Goal: Information Seeking & Learning: Learn about a topic

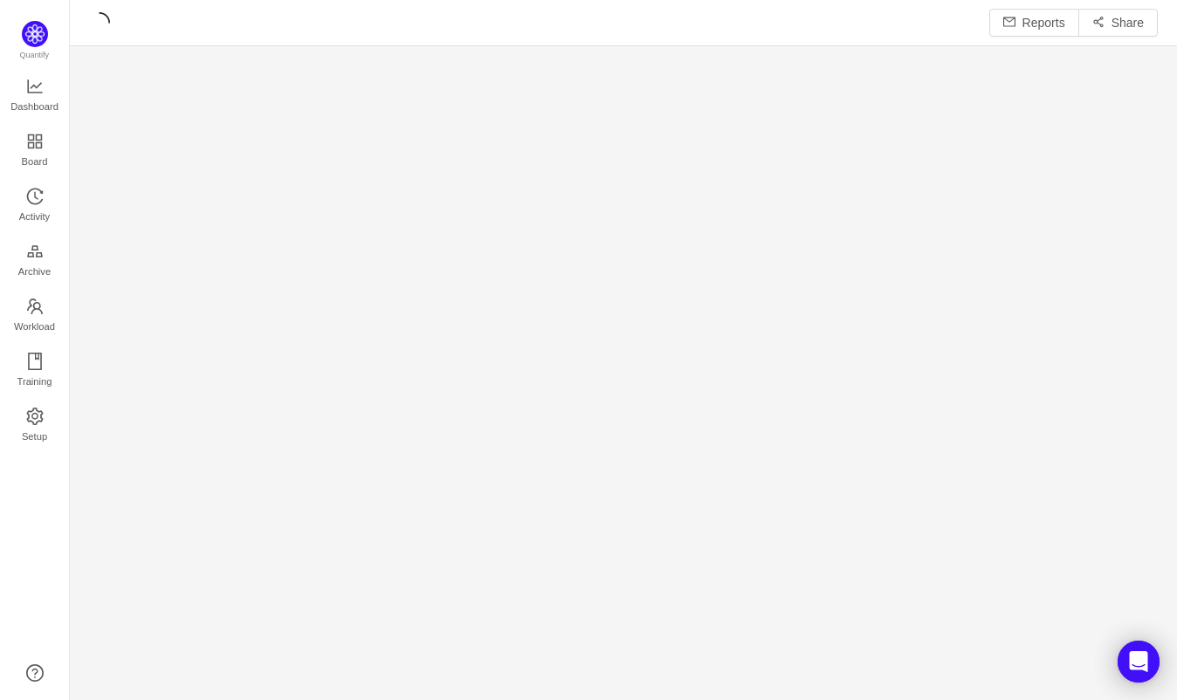
scroll to position [666, 1055]
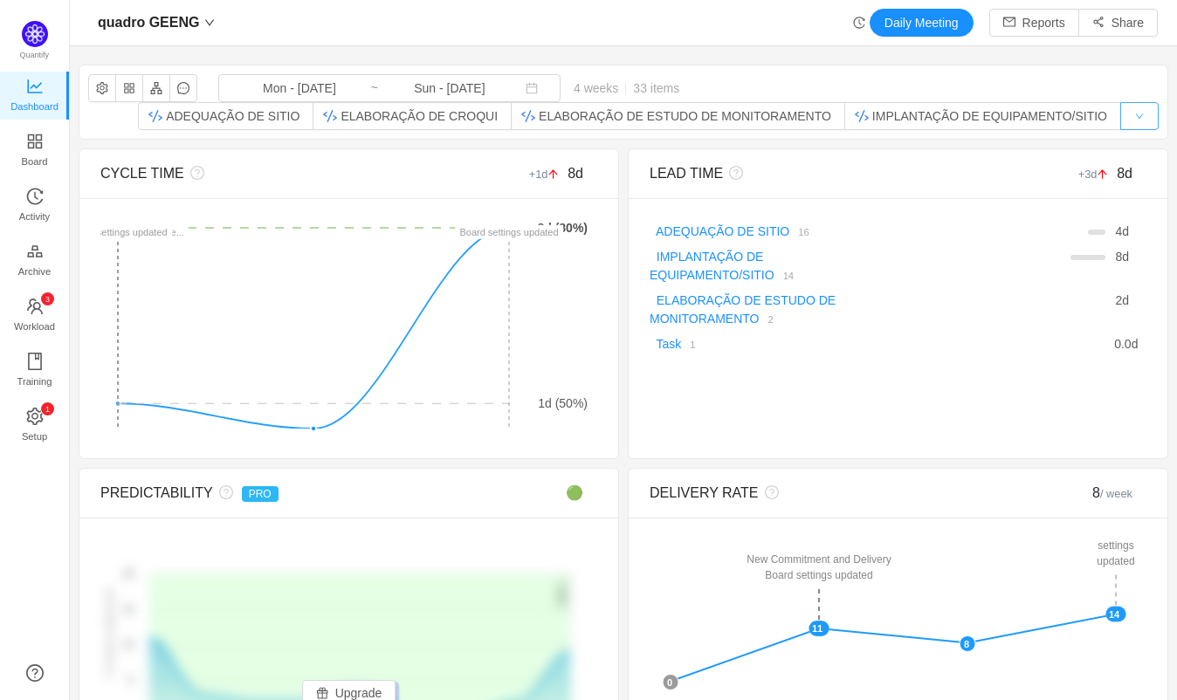
click at [1122, 114] on button "button" at bounding box center [1140, 116] width 38 height 28
click at [1112, 73] on div "quadro GEENG Mon - [DATE] ~ Sun - [DATE] 4 weeks 33 items ADEQUAÇÃO DE SITIO EL…" at bounding box center [623, 102] width 1088 height 73
click at [96, 81] on button "button" at bounding box center [102, 88] width 28 height 28
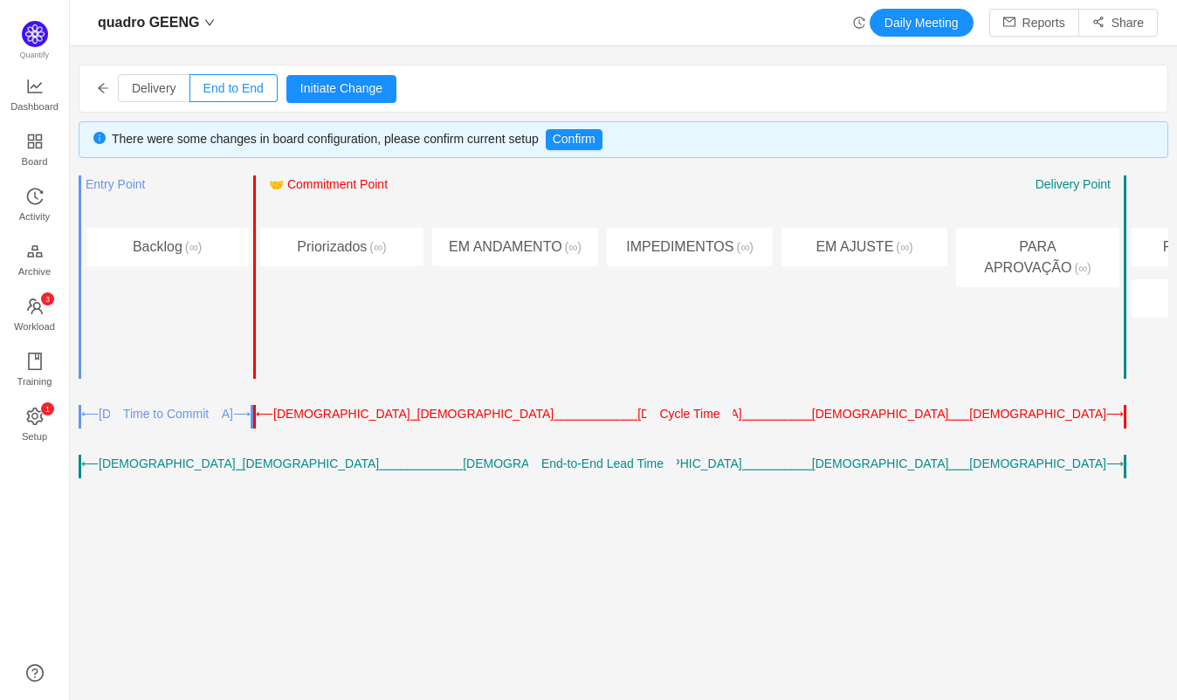
click at [97, 89] on icon "icon: arrow-left" at bounding box center [103, 88] width 12 height 12
click at [107, 89] on icon "icon: arrow-left" at bounding box center [103, 88] width 12 height 12
click at [164, 84] on span "Delivery" at bounding box center [154, 88] width 45 height 14
click at [132, 93] on input "Delivery" at bounding box center [132, 93] width 0 height 0
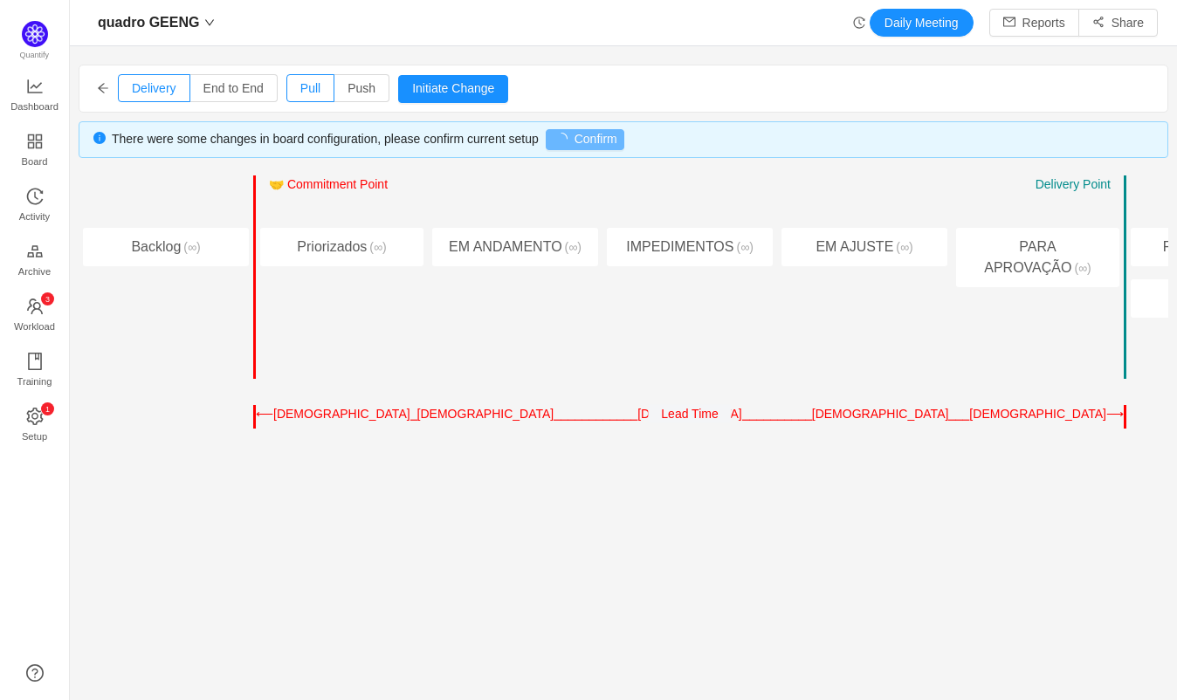
click at [107, 88] on icon "icon: arrow-left" at bounding box center [103, 88] width 10 height 10
click at [25, 148] on span "Board" at bounding box center [35, 161] width 26 height 35
click at [26, 94] on span "Dashboard" at bounding box center [34, 106] width 48 height 35
click at [26, 86] on link "Dashboard" at bounding box center [34, 96] width 17 height 35
click at [27, 86] on icon "icon: line-chart" at bounding box center [34, 86] width 15 height 14
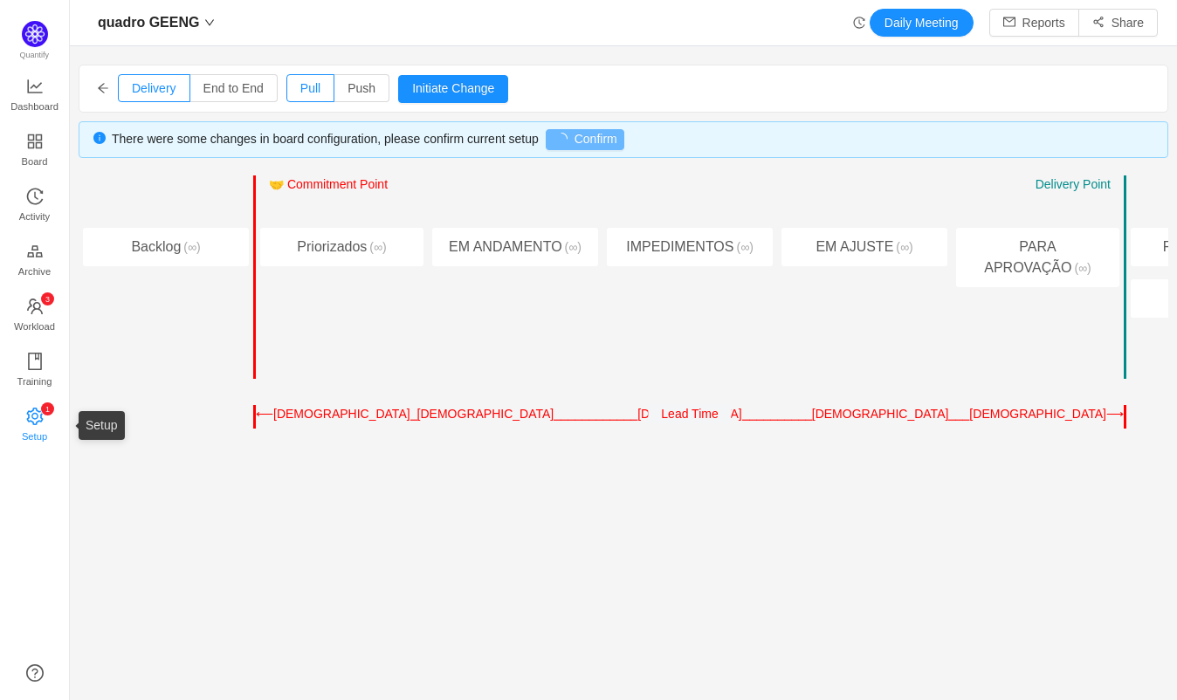
click at [32, 417] on icon "icon: setting" at bounding box center [34, 415] width 17 height 17
click at [26, 87] on link "Dashboard" at bounding box center [34, 96] width 17 height 35
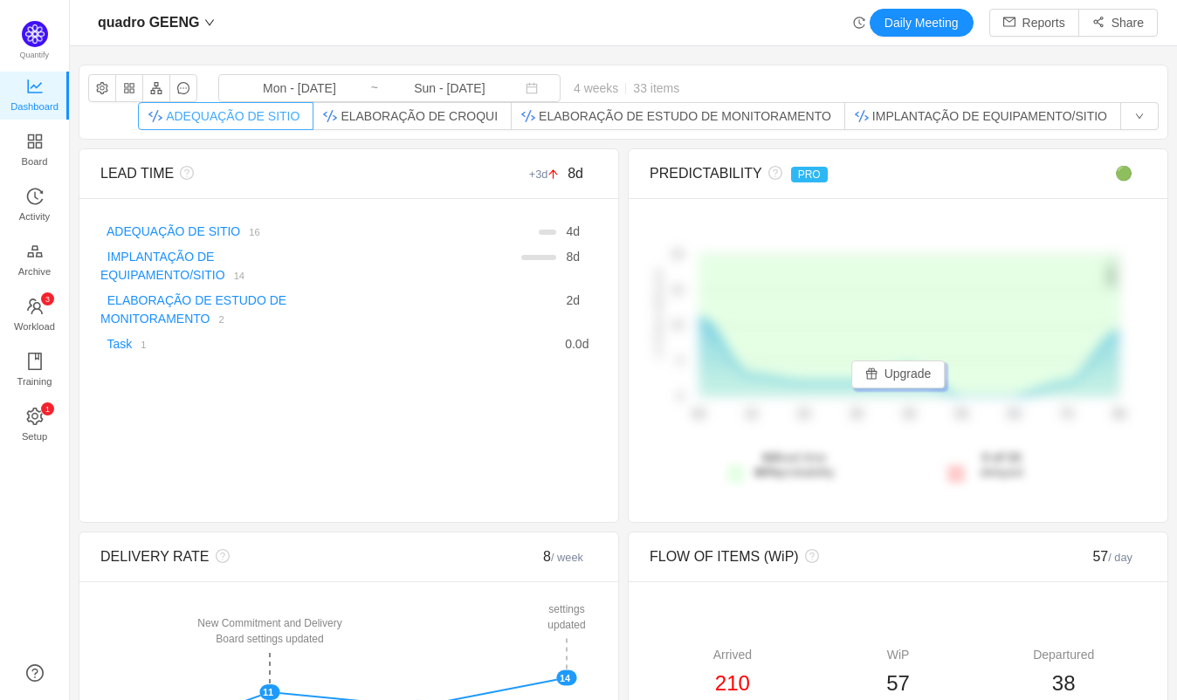
click at [274, 115] on button "ADEQUAÇÃO DE SITIO" at bounding box center [226, 116] width 176 height 28
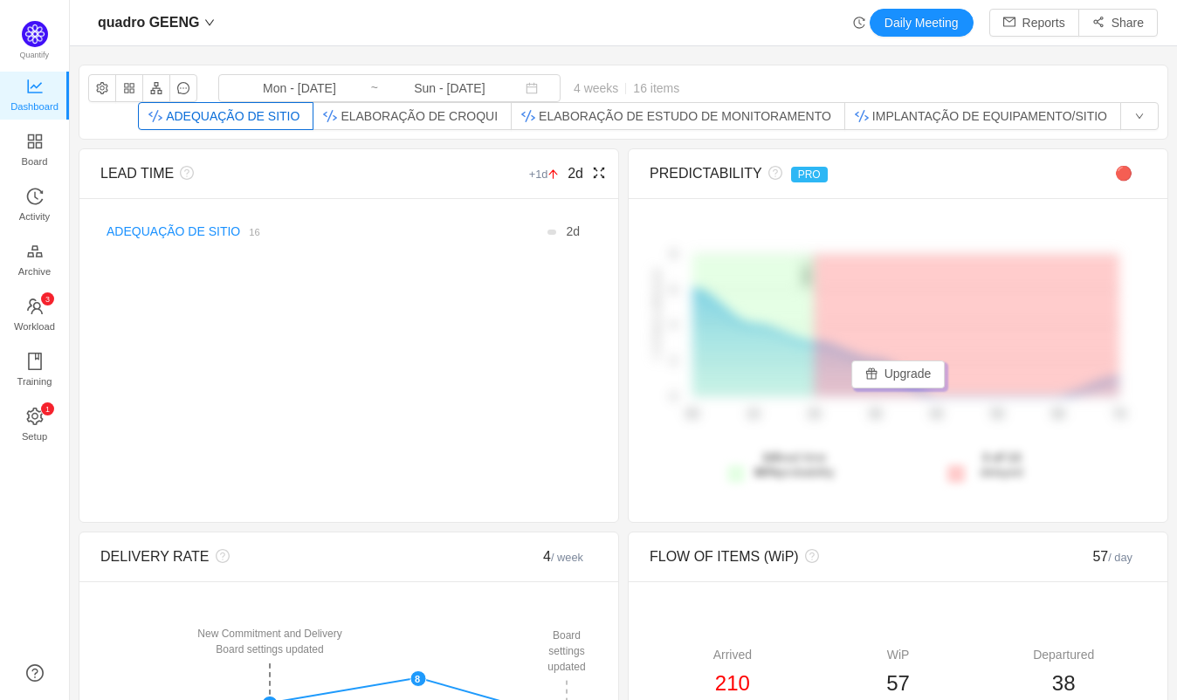
drag, startPoint x: 162, startPoint y: 264, endPoint x: 162, endPoint y: 384, distance: 120.5
click at [162, 384] on div "LEAD TIME +1d 2d There are no delivered work items in the selected period Possi…" at bounding box center [349, 335] width 541 height 375
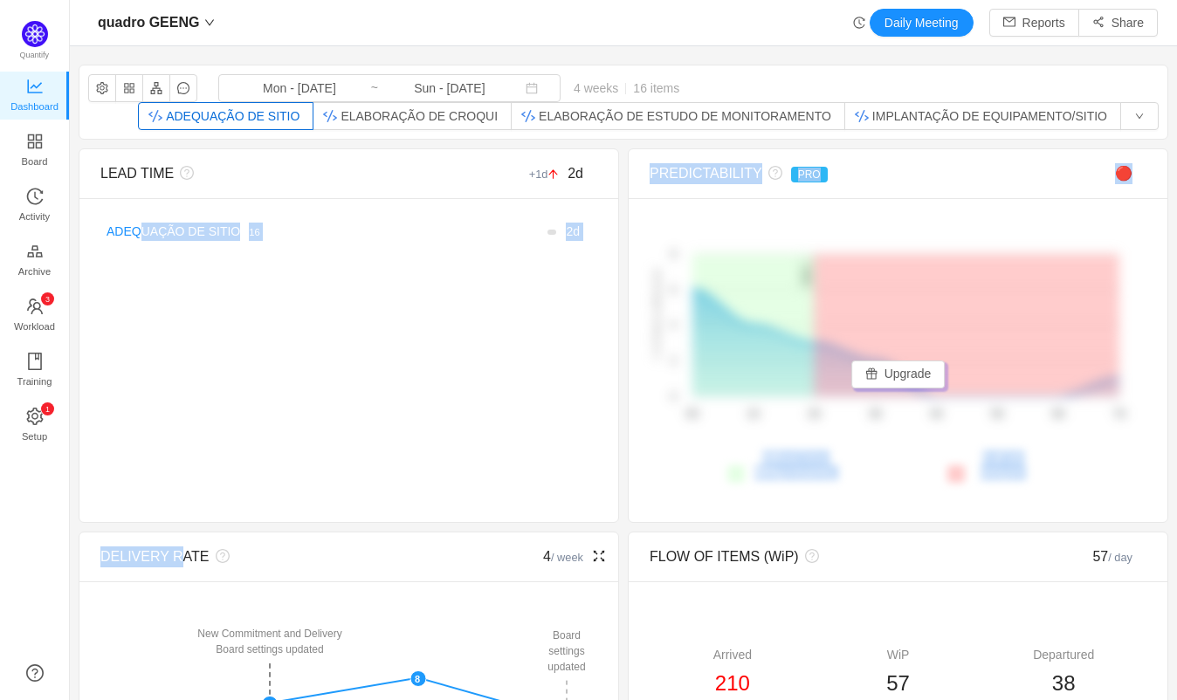
drag, startPoint x: 141, startPoint y: 252, endPoint x: 170, endPoint y: 546, distance: 295.8
click at [164, 348] on div "LEAD TIME +1d 2d There are no delivered work items in the selected period Possi…" at bounding box center [349, 335] width 541 height 375
click at [180, 259] on div "There are no delivered work items in the selected period Possible solutions ADE…" at bounding box center [348, 231] width 539 height 67
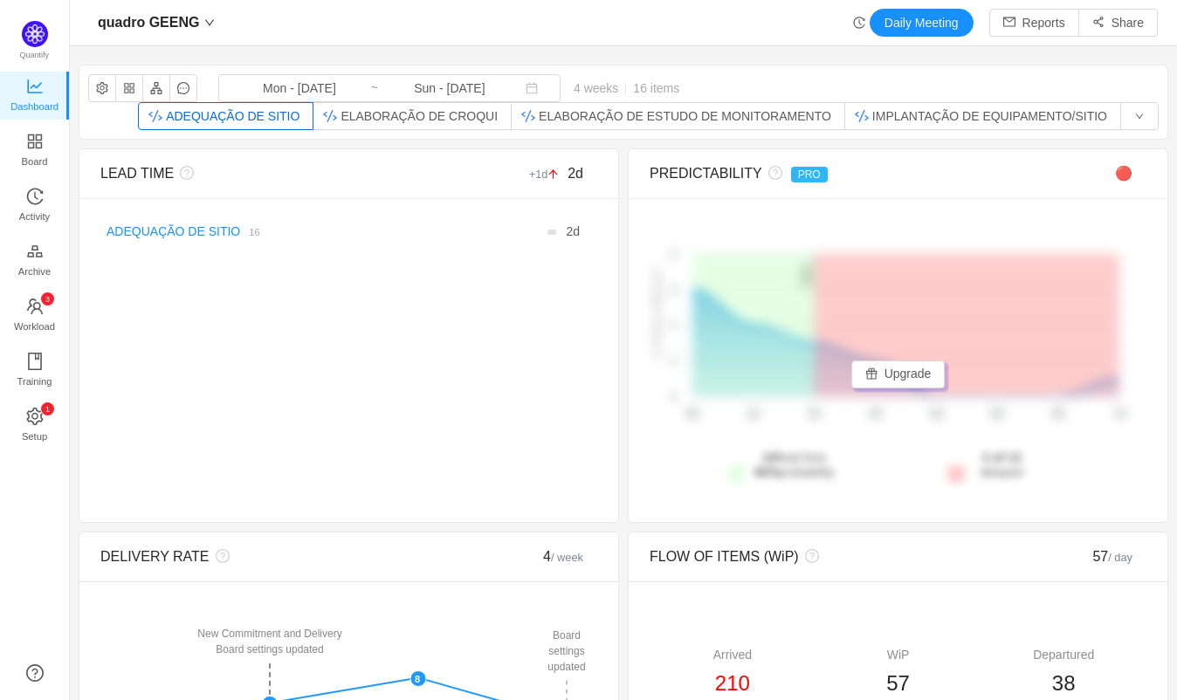
click at [152, 120] on div "quadro GEENG Mon - [DATE] ~ Sun - [DATE] 4 weeks 16 items ADEQUAÇÃO DE SITIO EL…" at bounding box center [623, 102] width 1088 height 73
click at [1137, 115] on button "button" at bounding box center [1140, 116] width 38 height 28
click at [275, 350] on div "LEAD TIME +1d 2d There are no delivered work items in the selected period Possi…" at bounding box center [349, 335] width 541 height 375
click at [149, 129] on div "quadro GEENG Mon - [DATE] ~ Sun - [DATE] 4 weeks 16 items ADEQUAÇÃO DE SITIO EL…" at bounding box center [623, 102] width 1088 height 73
click at [26, 96] on span "Dashboard" at bounding box center [34, 106] width 48 height 35
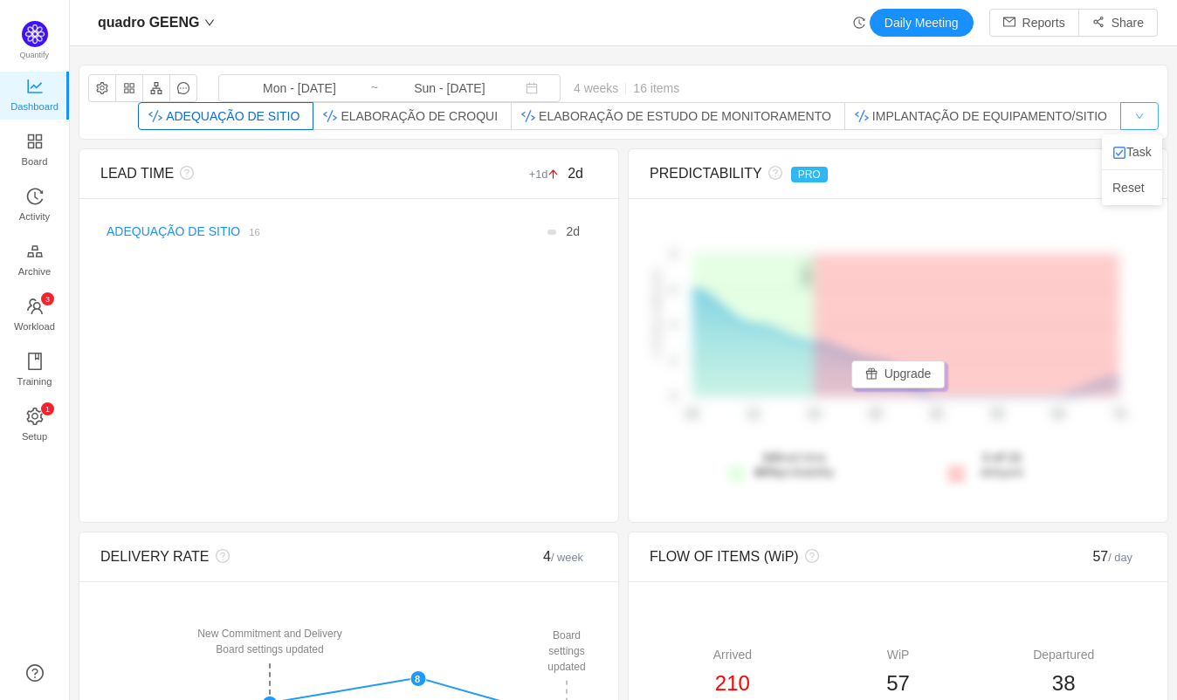
click at [1129, 108] on button "button" at bounding box center [1140, 116] width 38 height 28
click at [1050, 80] on div "quadro GEENG Mon - [DATE] ~ Sun - [DATE] 4 weeks 16 items ADEQUAÇÃO DE SITIO EL…" at bounding box center [623, 102] width 1088 height 73
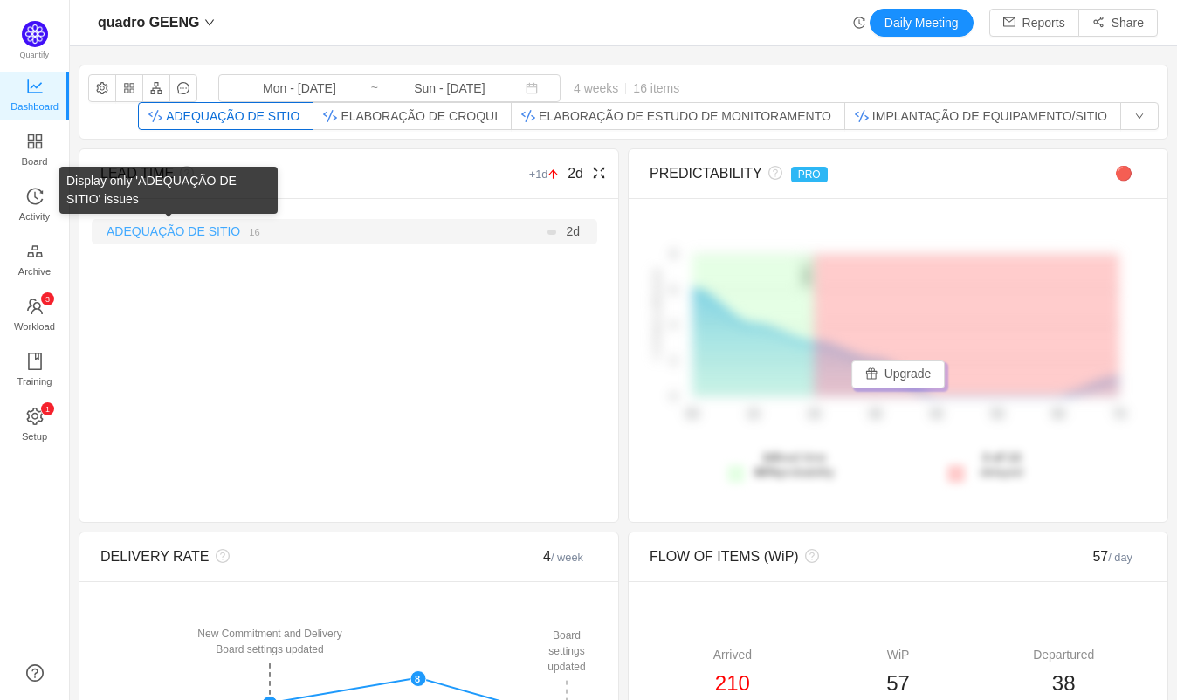
click at [176, 224] on link "ADEQUAÇÃO DE SITIO" at bounding box center [174, 231] width 134 height 14
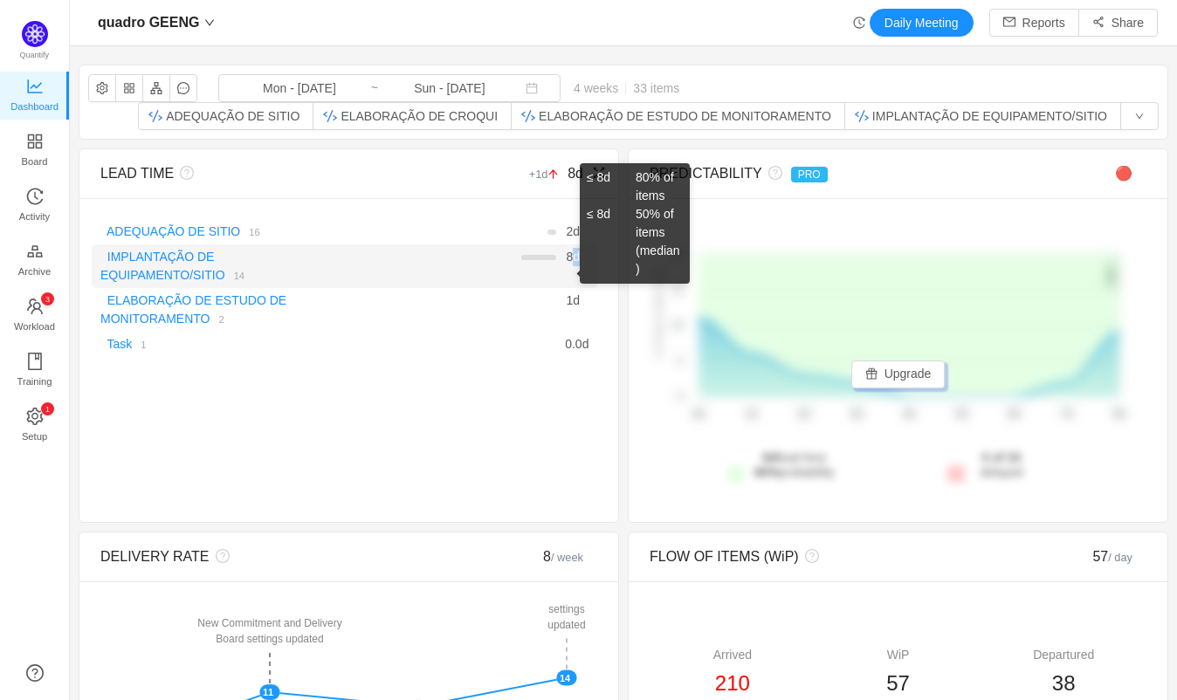
click at [568, 262] on span "8 d" at bounding box center [573, 257] width 14 height 14
drag, startPoint x: 568, startPoint y: 262, endPoint x: 479, endPoint y: 264, distance: 88.2
click at [567, 262] on span "8 d" at bounding box center [573, 257] width 14 height 14
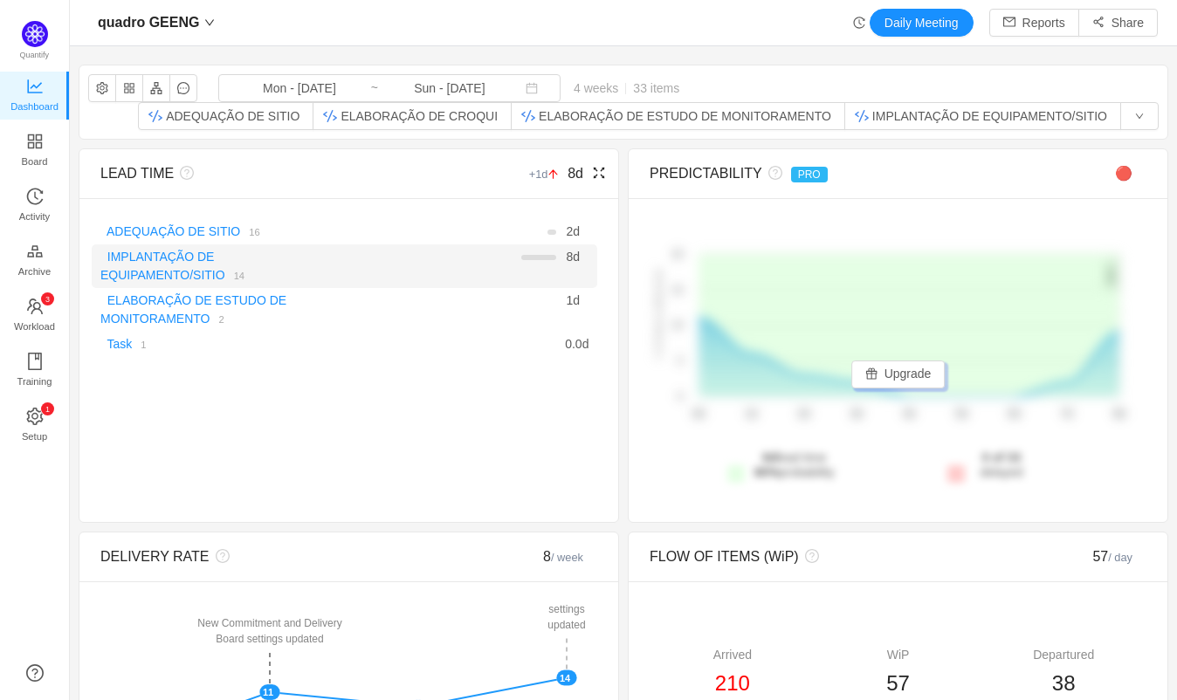
drag, startPoint x: 321, startPoint y: 263, endPoint x: 432, endPoint y: 259, distance: 111.0
click at [578, 243] on div "There are no delivered work items in the selected period Possible solutions ADE…" at bounding box center [348, 288] width 539 height 180
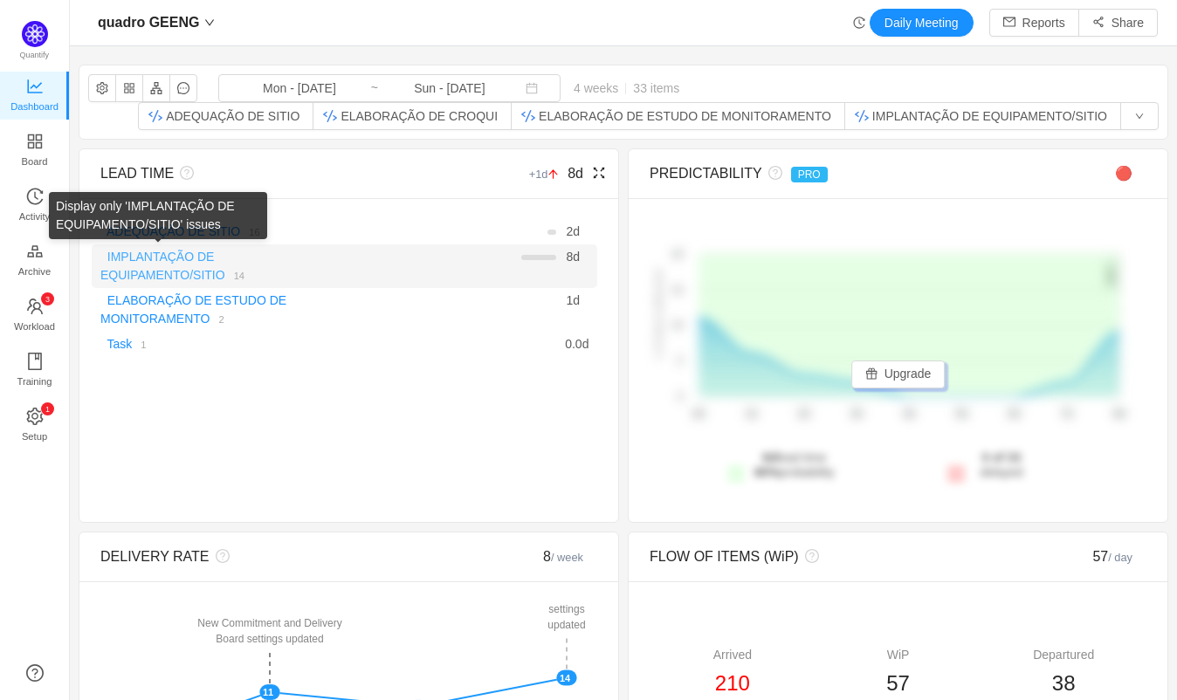
click at [155, 273] on link "IMPLANTAÇÃO DE EQUIPAMENTO/SITIO" at bounding box center [162, 266] width 125 height 32
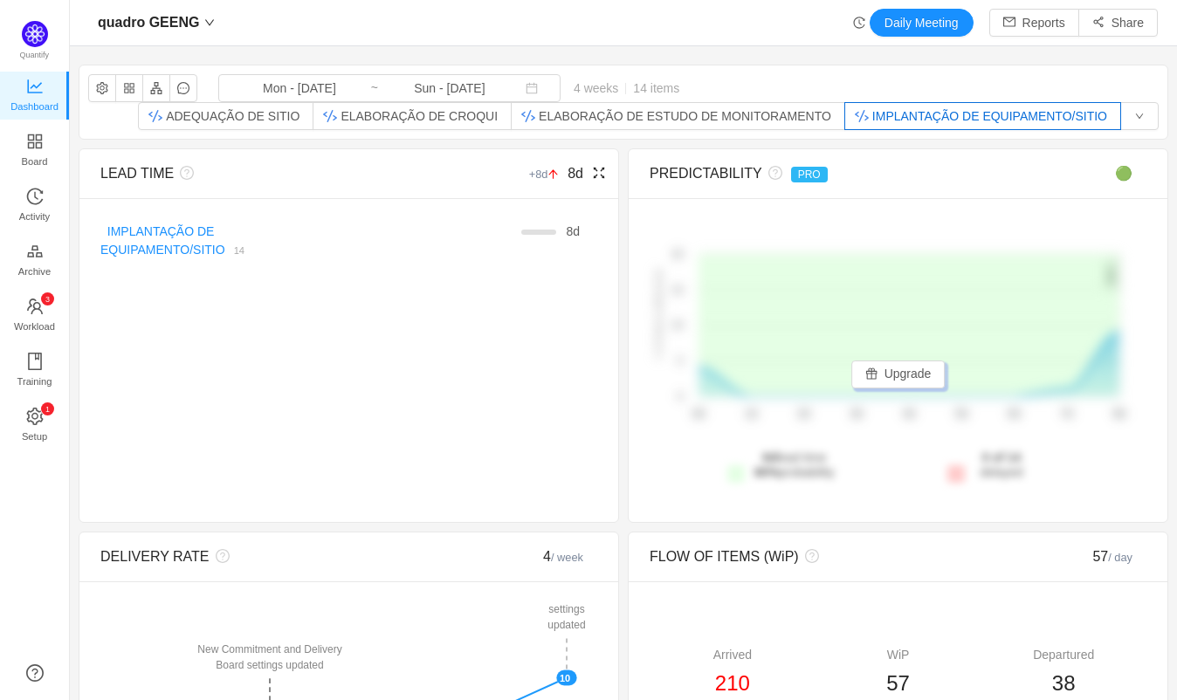
click at [155, 252] on link "IMPLANTAÇÃO DE EQUIPAMENTO/SITIO" at bounding box center [162, 240] width 125 height 32
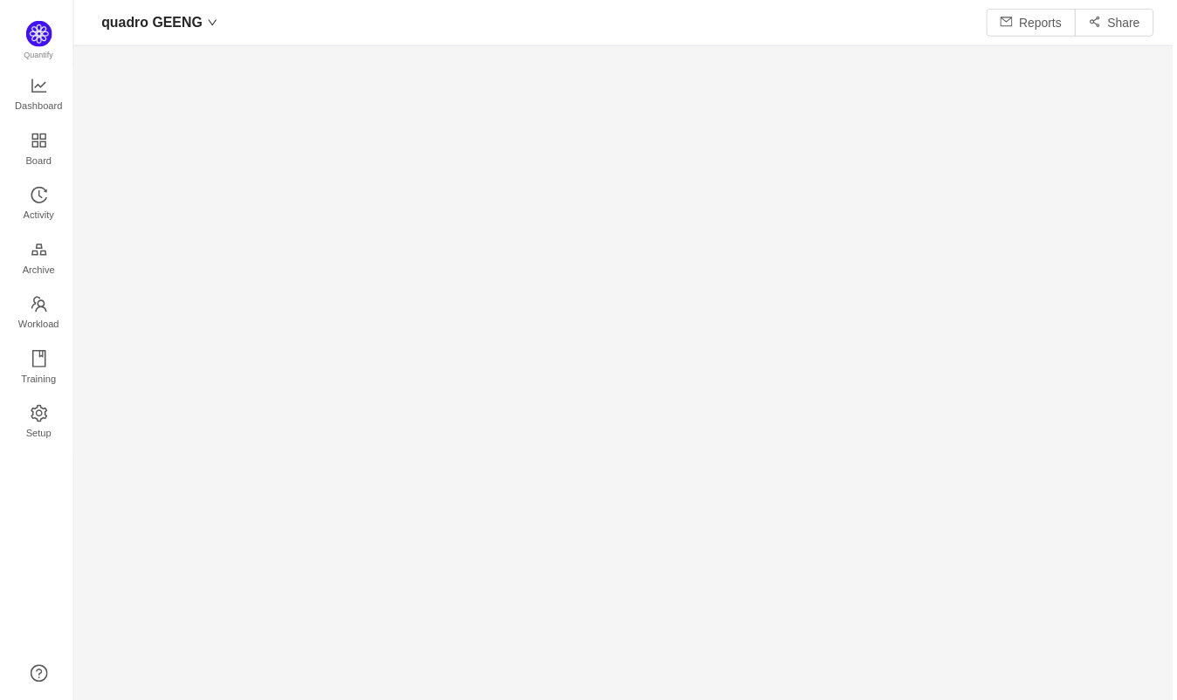
scroll to position [666, 1055]
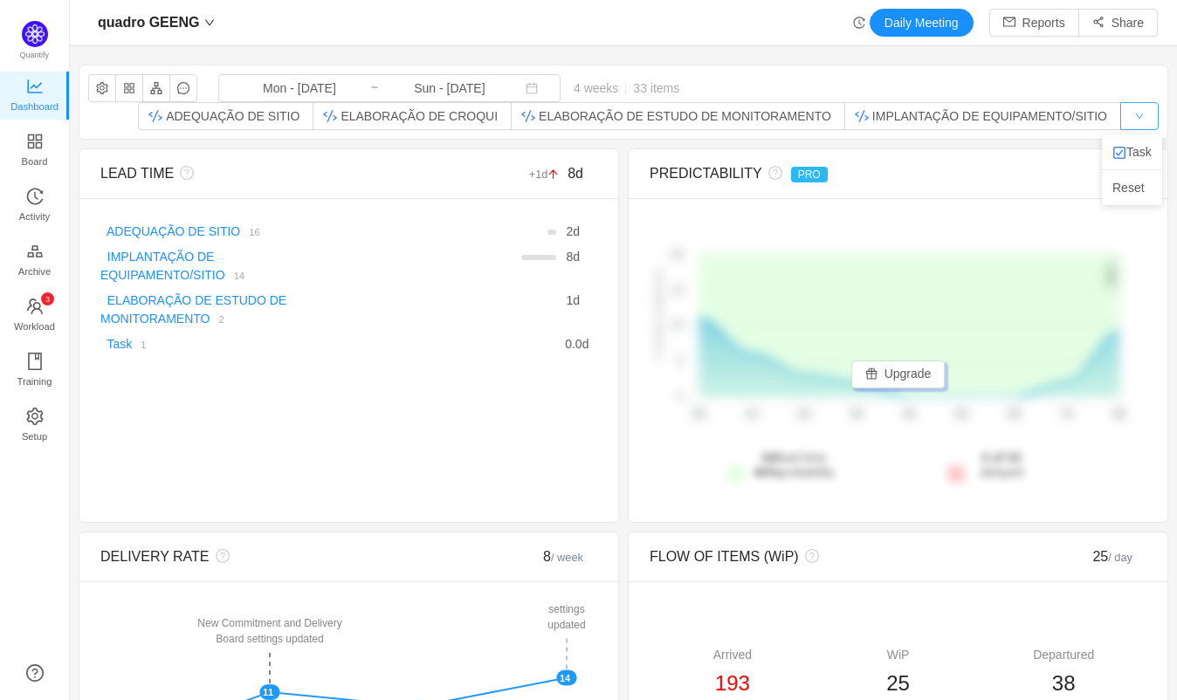
click at [1121, 115] on button "button" at bounding box center [1140, 116] width 38 height 28
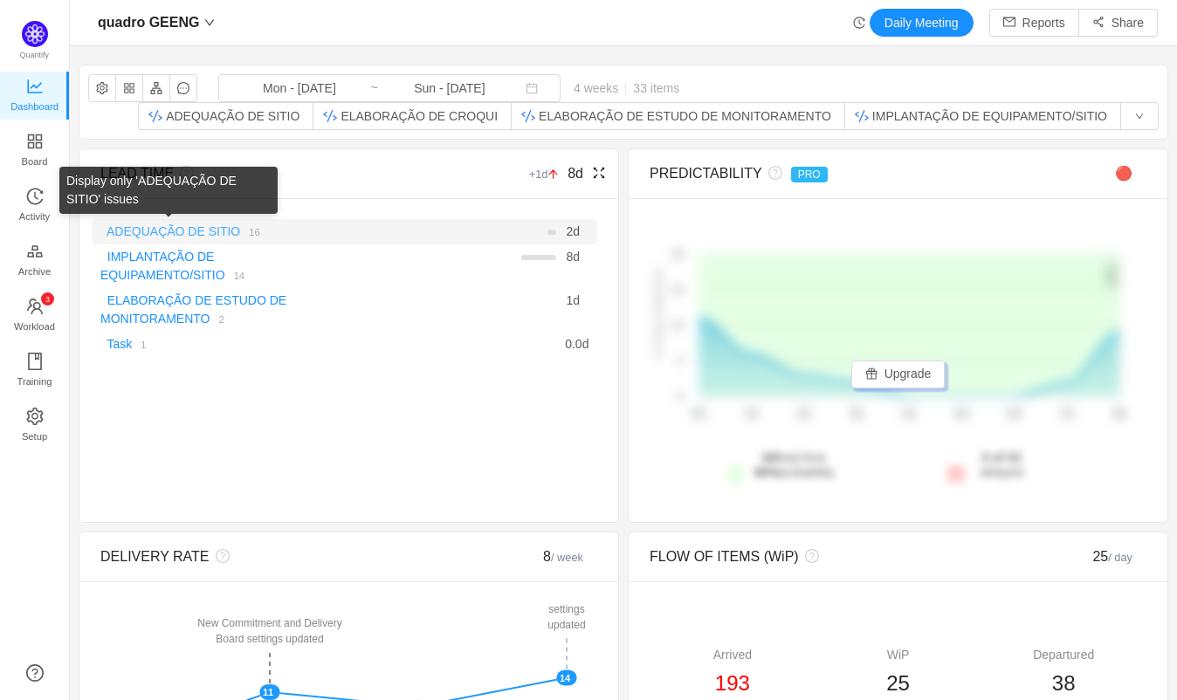
click at [195, 228] on link "ADEQUAÇÃO DE SITIO" at bounding box center [174, 231] width 134 height 14
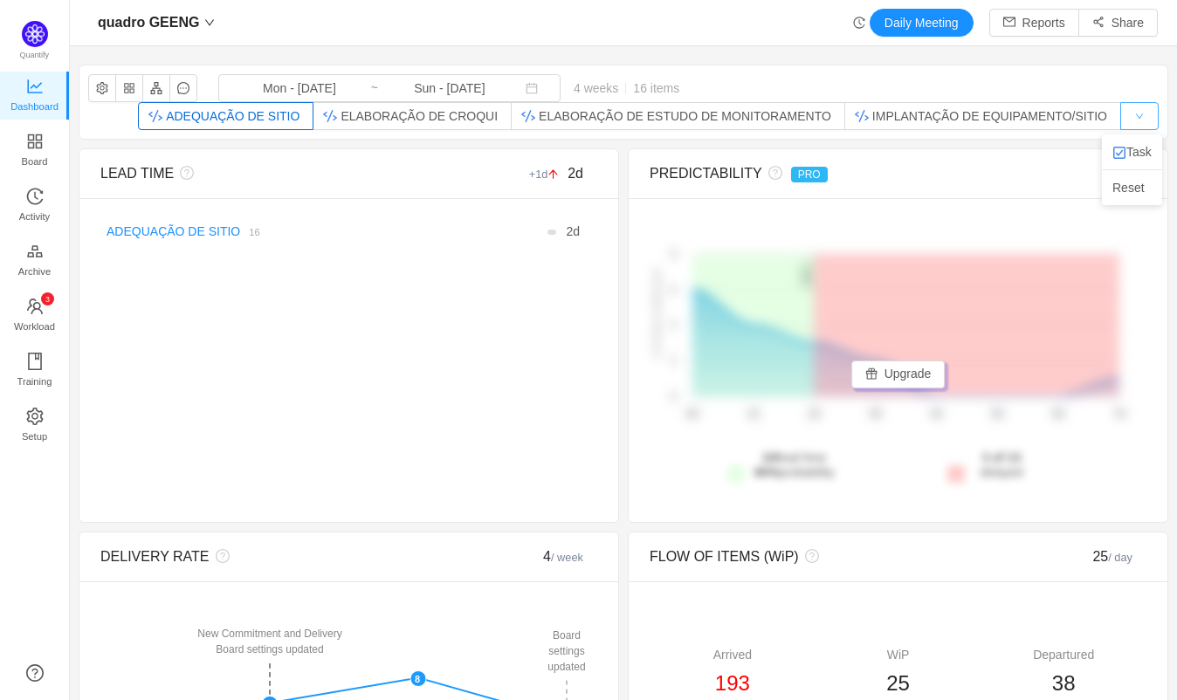
click at [1127, 112] on button "button" at bounding box center [1140, 116] width 38 height 28
click at [132, 89] on button "button" at bounding box center [129, 88] width 28 height 28
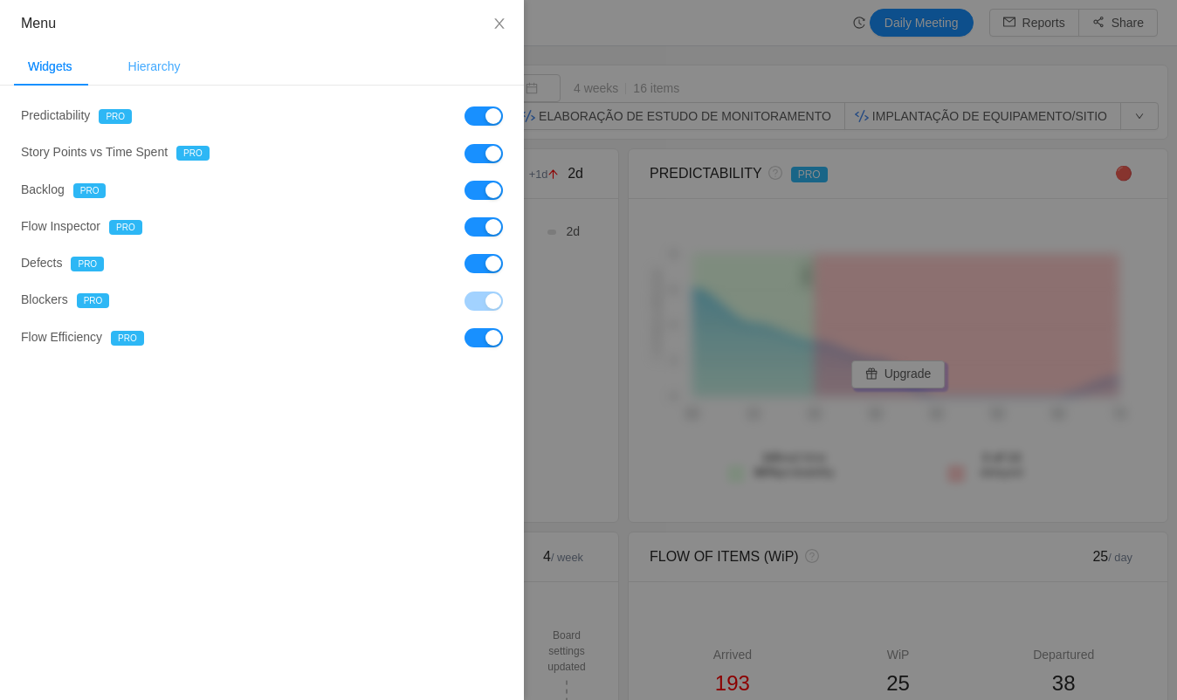
click at [155, 71] on div "Hierarchy" at bounding box center [154, 66] width 80 height 39
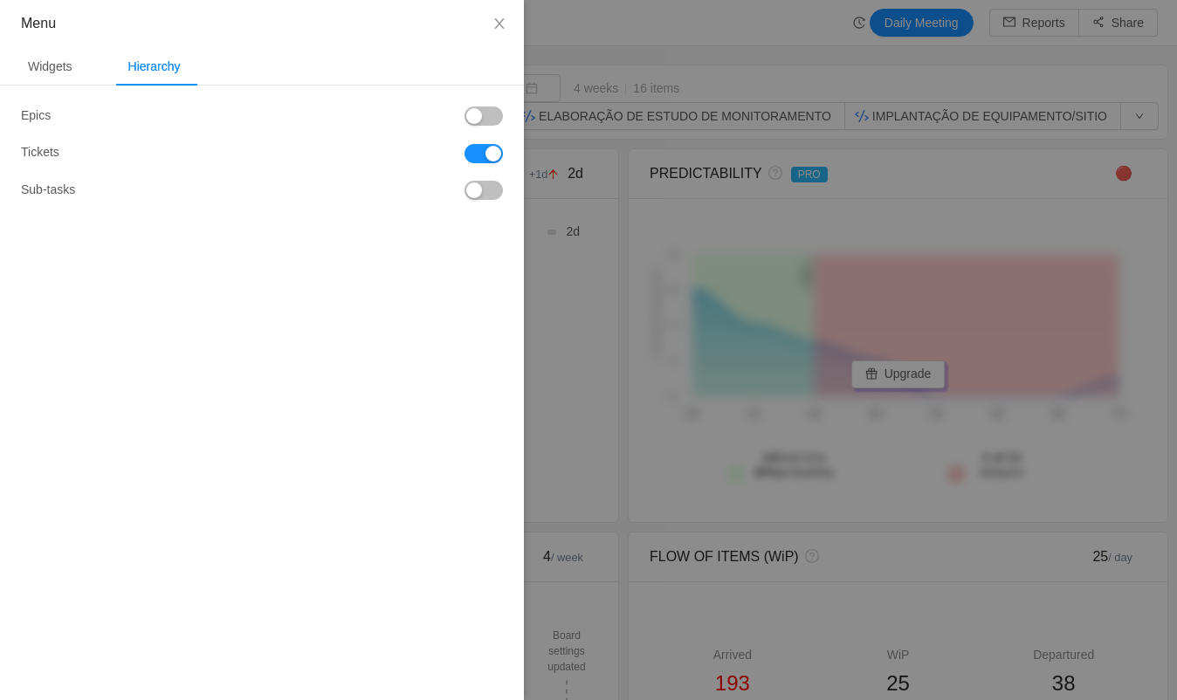
click at [479, 119] on button "button" at bounding box center [484, 116] width 38 height 19
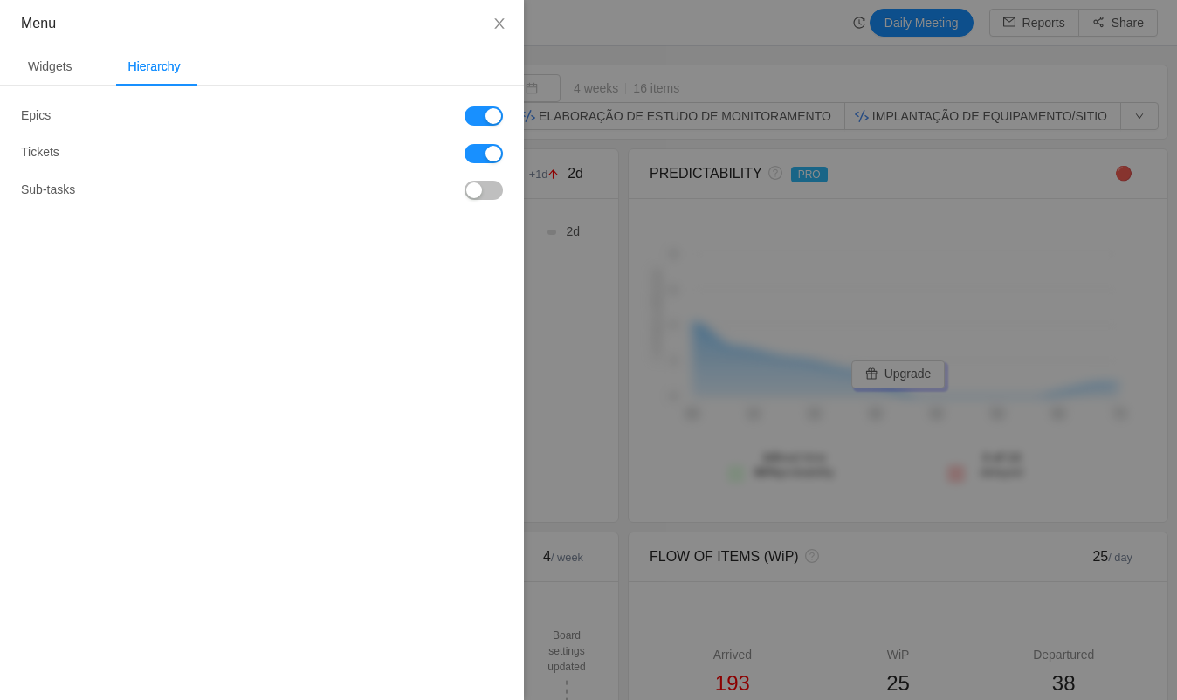
click at [755, 50] on div at bounding box center [588, 350] width 1177 height 700
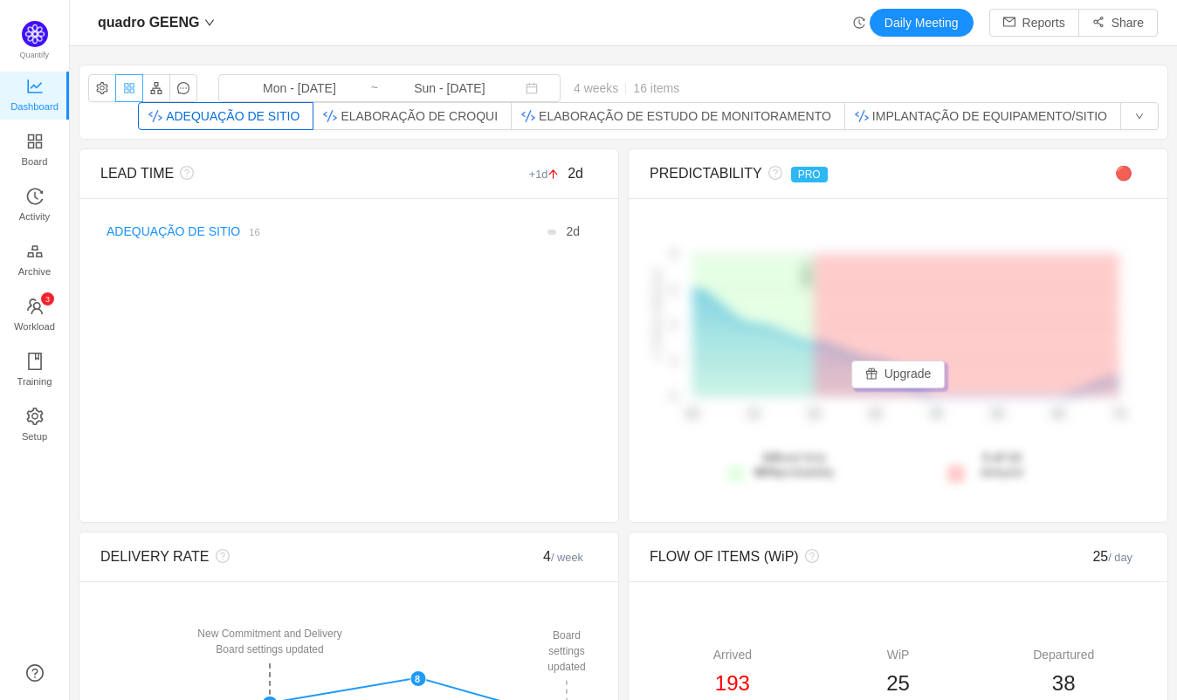
click at [134, 93] on button "button" at bounding box center [129, 88] width 28 height 28
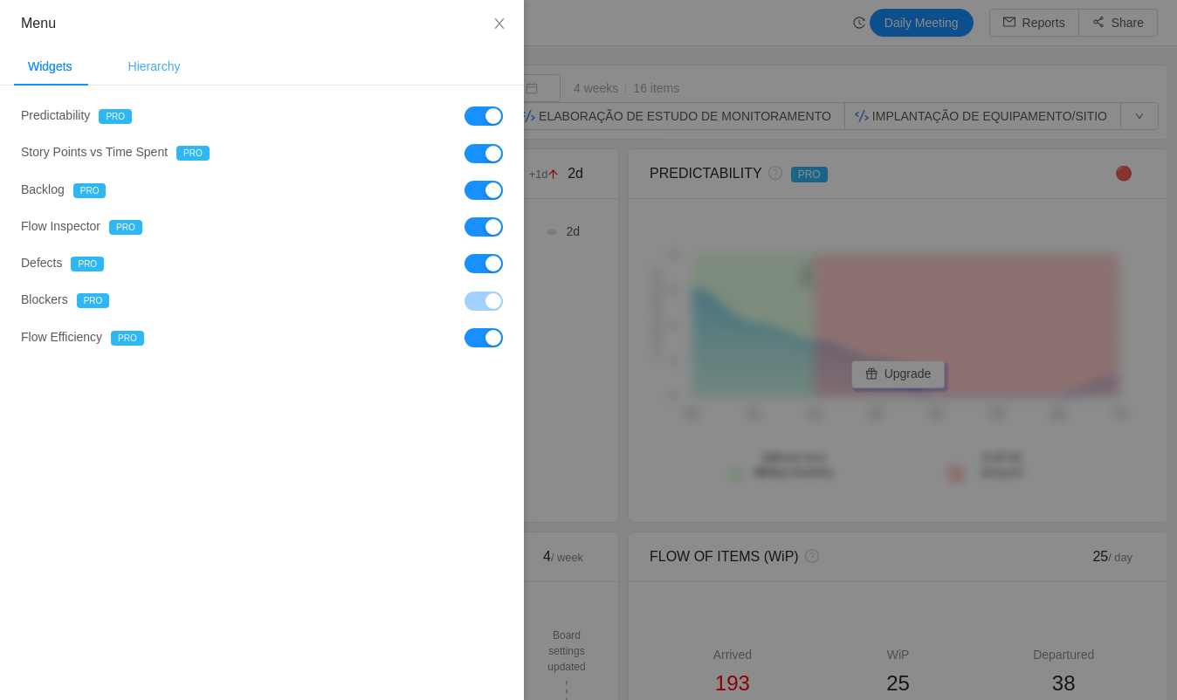
click at [165, 71] on div "Hierarchy" at bounding box center [154, 66] width 80 height 39
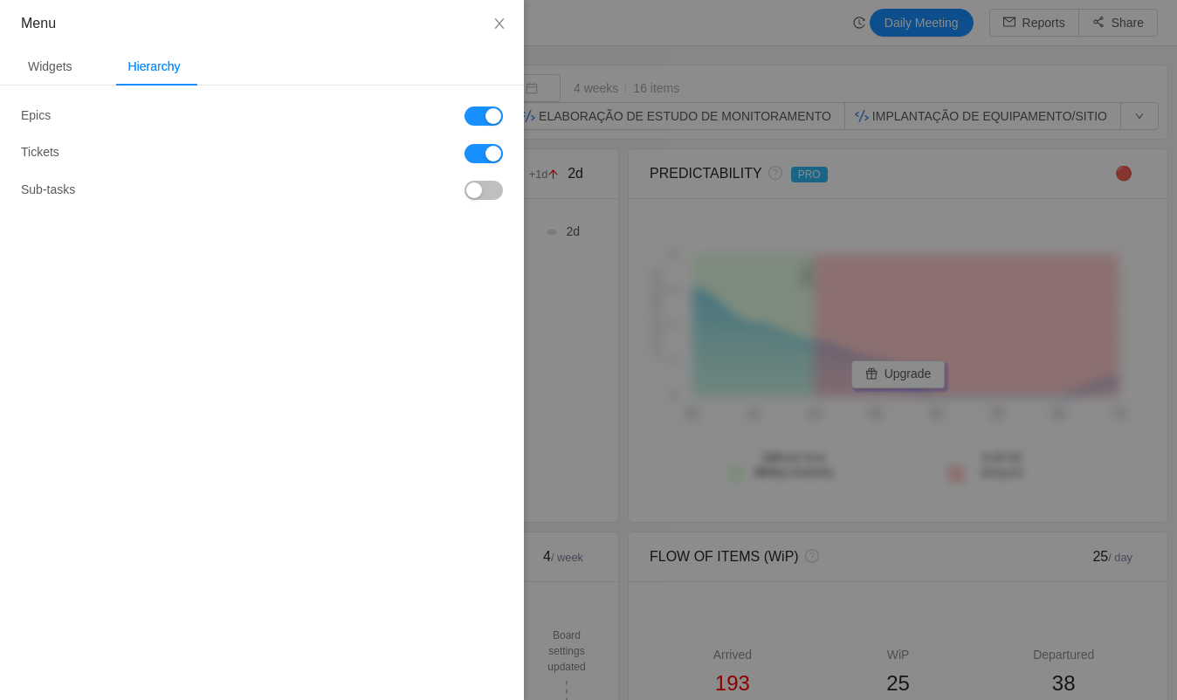
click at [497, 183] on button "button" at bounding box center [484, 190] width 38 height 19
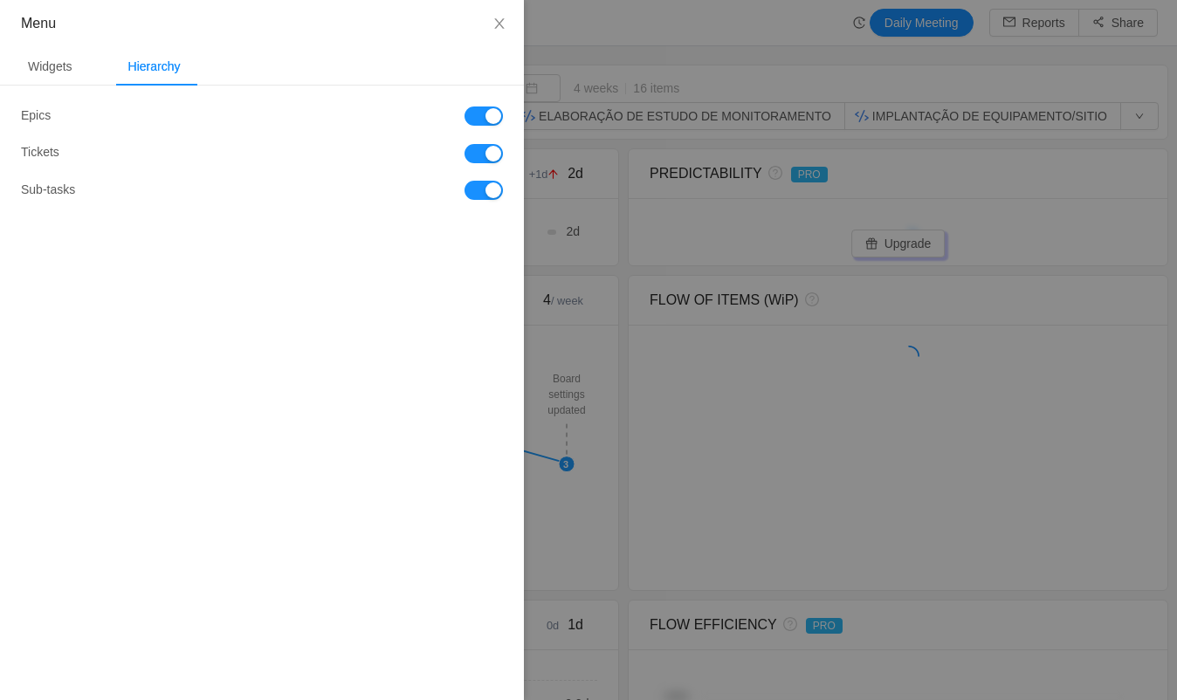
click at [752, 19] on div at bounding box center [588, 350] width 1177 height 700
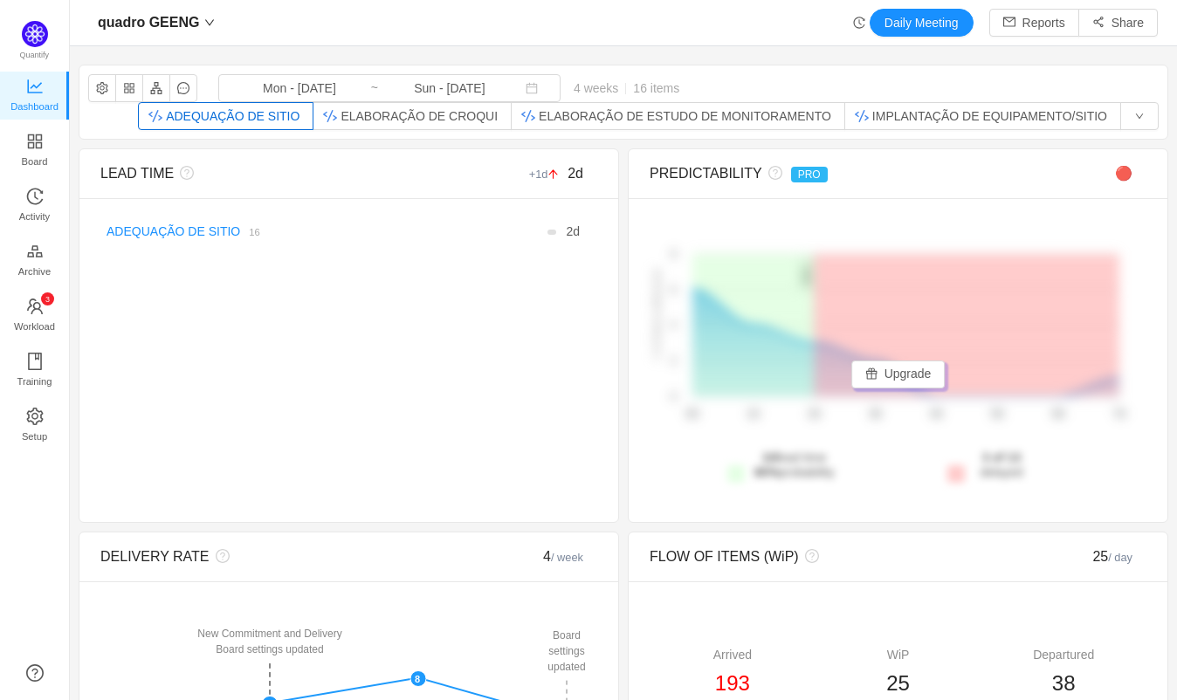
click at [292, 115] on button "ADEQUAÇÃO DE SITIO" at bounding box center [226, 116] width 176 height 28
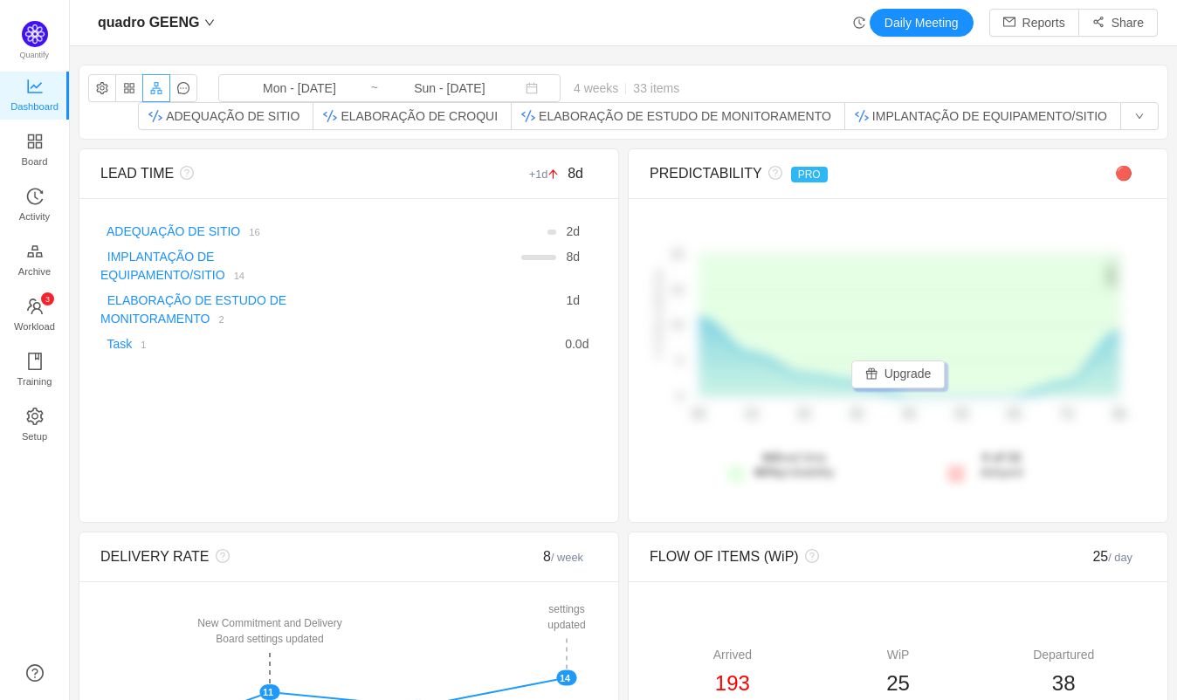
click at [160, 87] on button "button" at bounding box center [156, 88] width 28 height 28
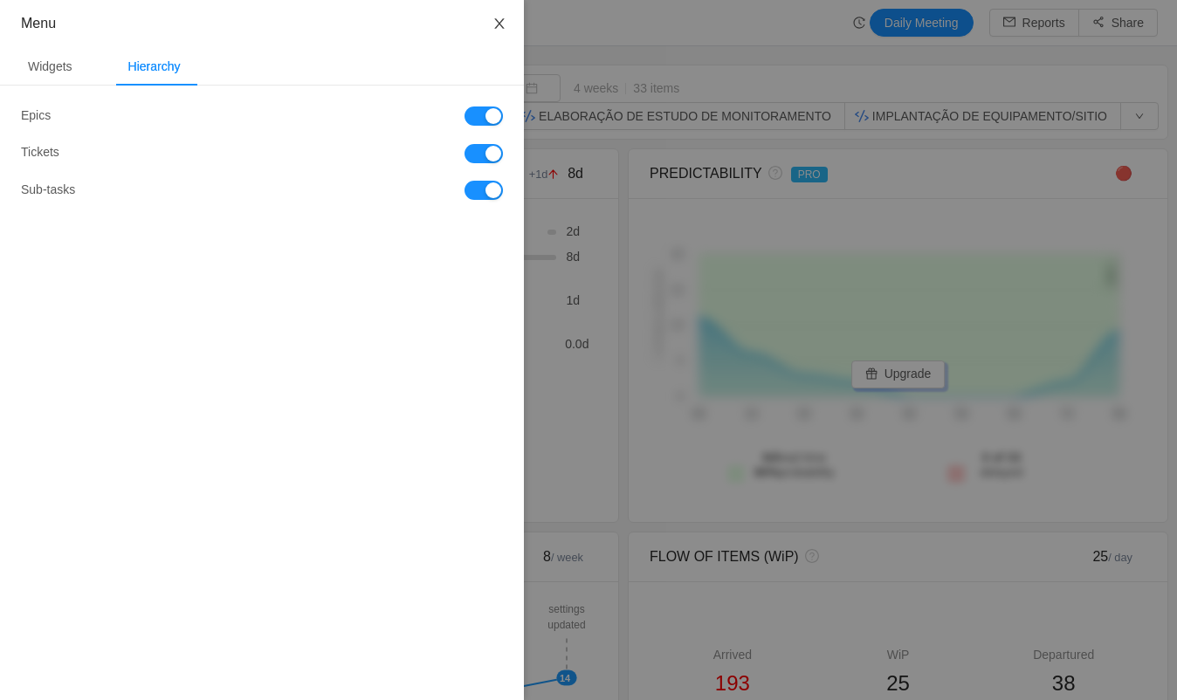
click at [499, 18] on icon "icon: close" at bounding box center [500, 24] width 14 height 14
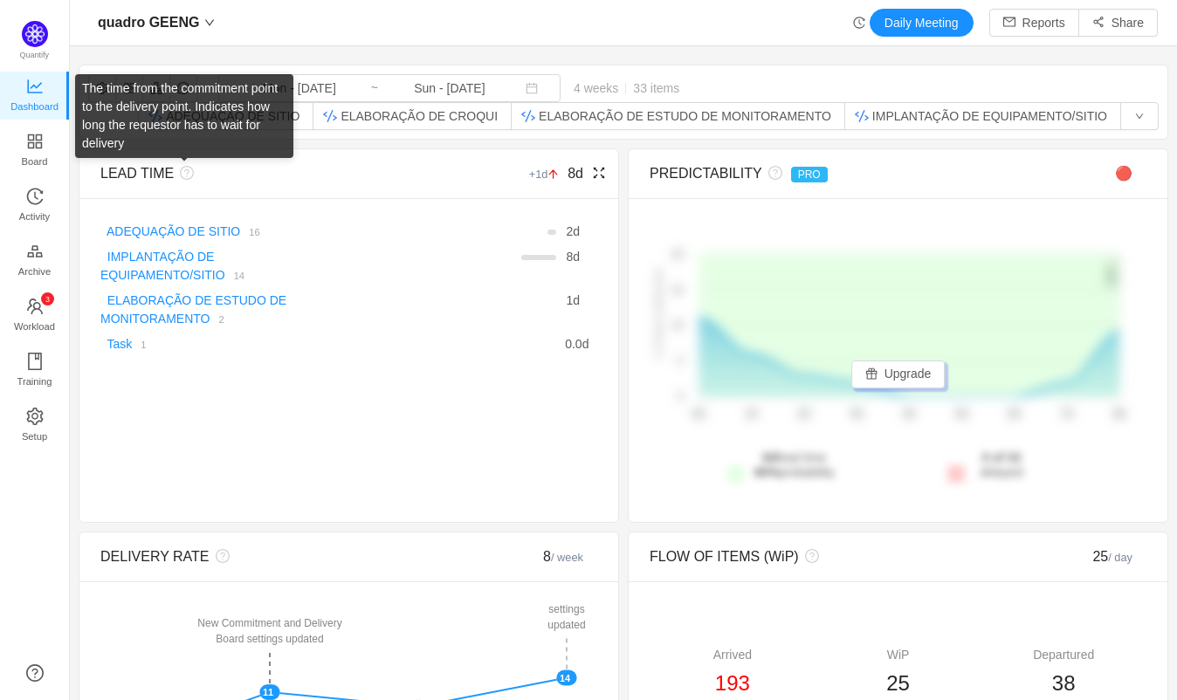
click at [183, 175] on icon "icon: question-circle" at bounding box center [187, 173] width 14 height 14
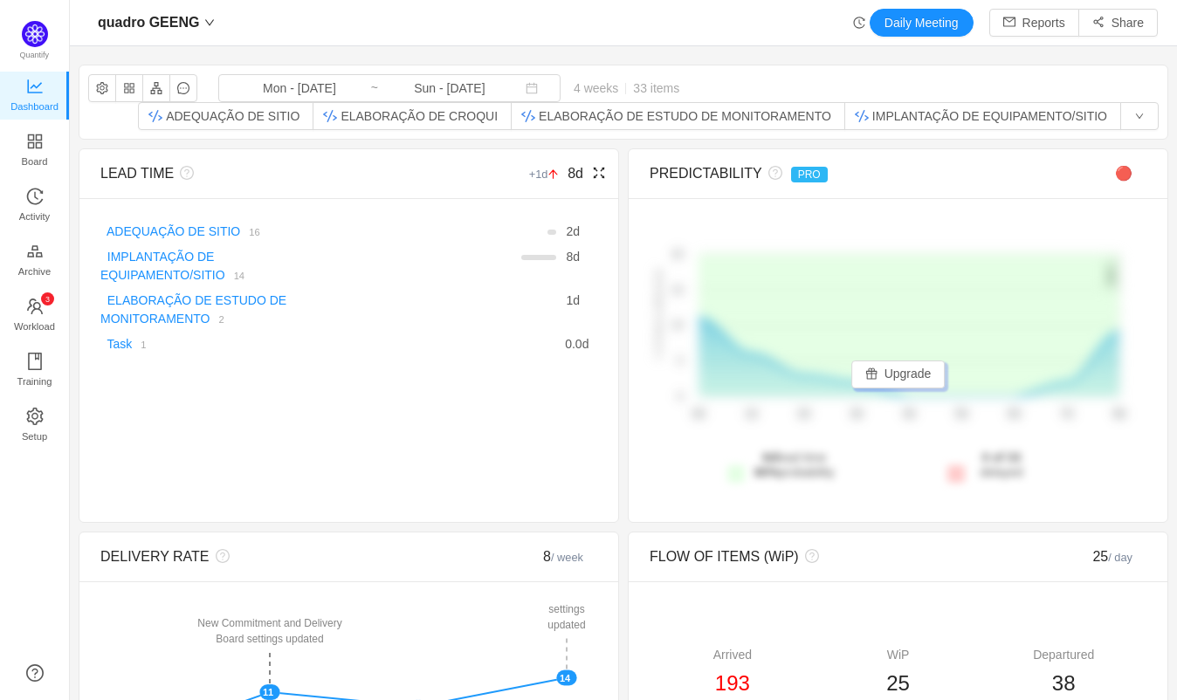
click at [215, 165] on div "LEAD TIME" at bounding box center [286, 173] width 373 height 21
click at [592, 176] on icon "icon: fullscreen" at bounding box center [599, 173] width 14 height 14
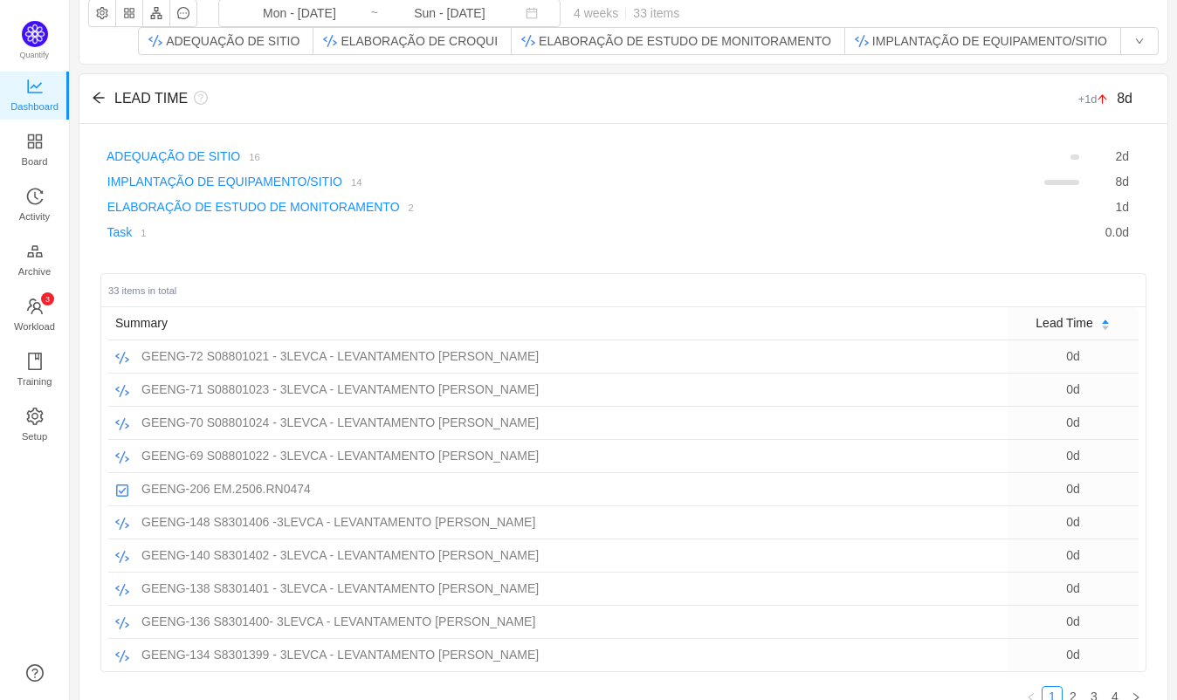
scroll to position [116, 0]
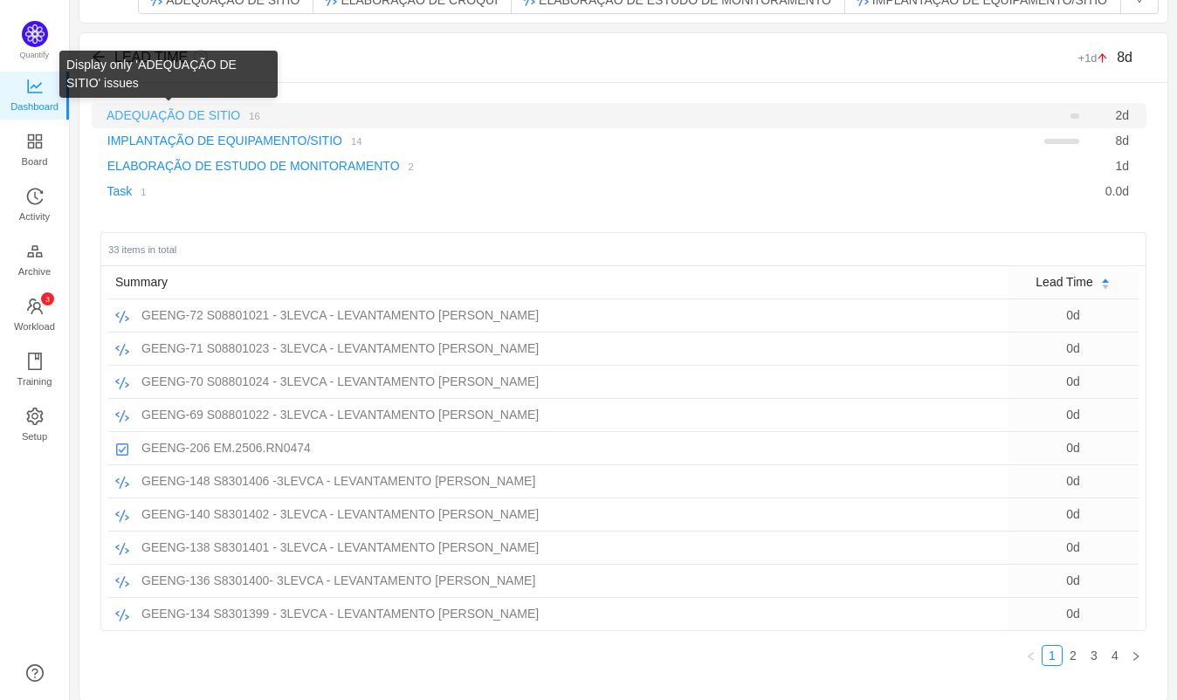
click at [228, 116] on link "ADEQUAÇÃO DE SITIO" at bounding box center [174, 115] width 134 height 14
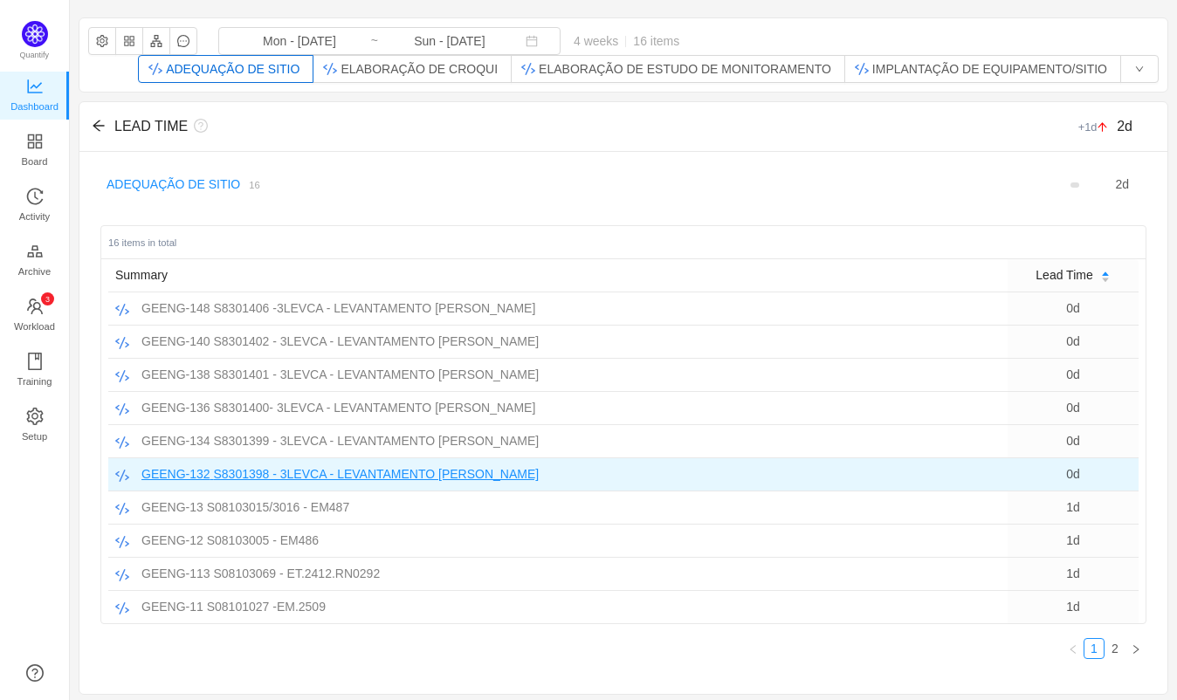
scroll to position [56, 0]
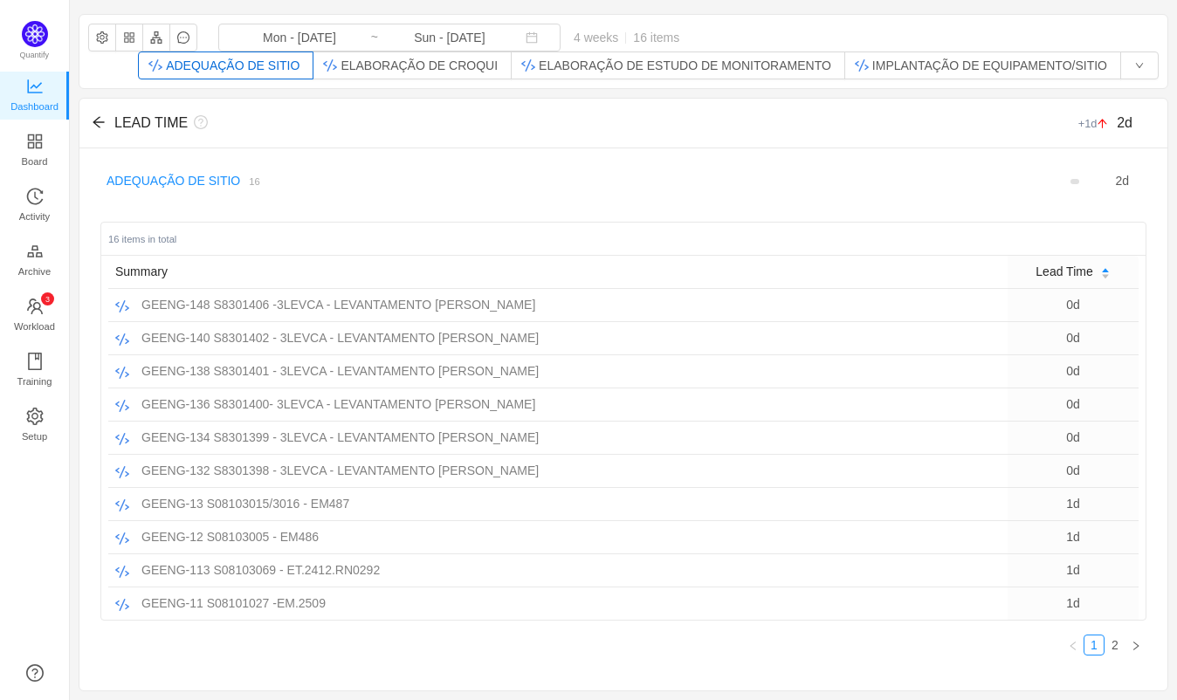
click at [99, 112] on div "LEAD TIME +1d 2d" at bounding box center [623, 124] width 1088 height 50
click at [103, 117] on icon "icon: arrow-left" at bounding box center [99, 122] width 14 height 14
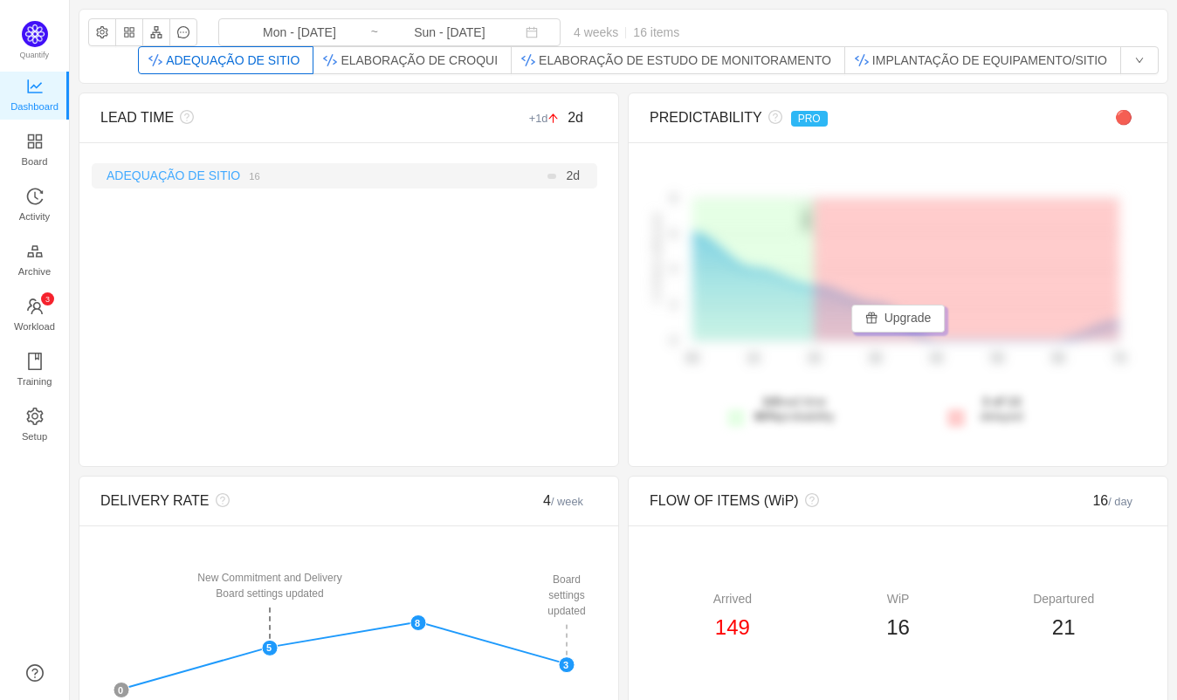
click at [141, 172] on link "ADEQUAÇÃO DE SITIO" at bounding box center [174, 176] width 134 height 14
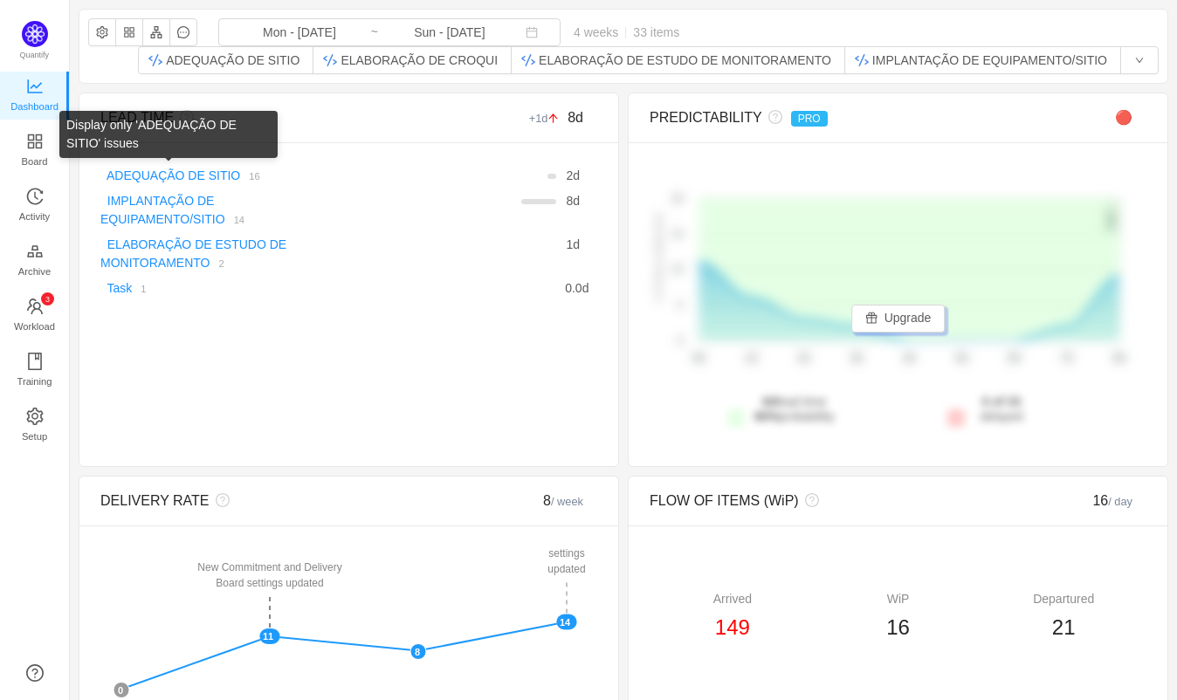
click at [141, 172] on link "ADEQUAÇÃO DE SITIO" at bounding box center [174, 176] width 134 height 14
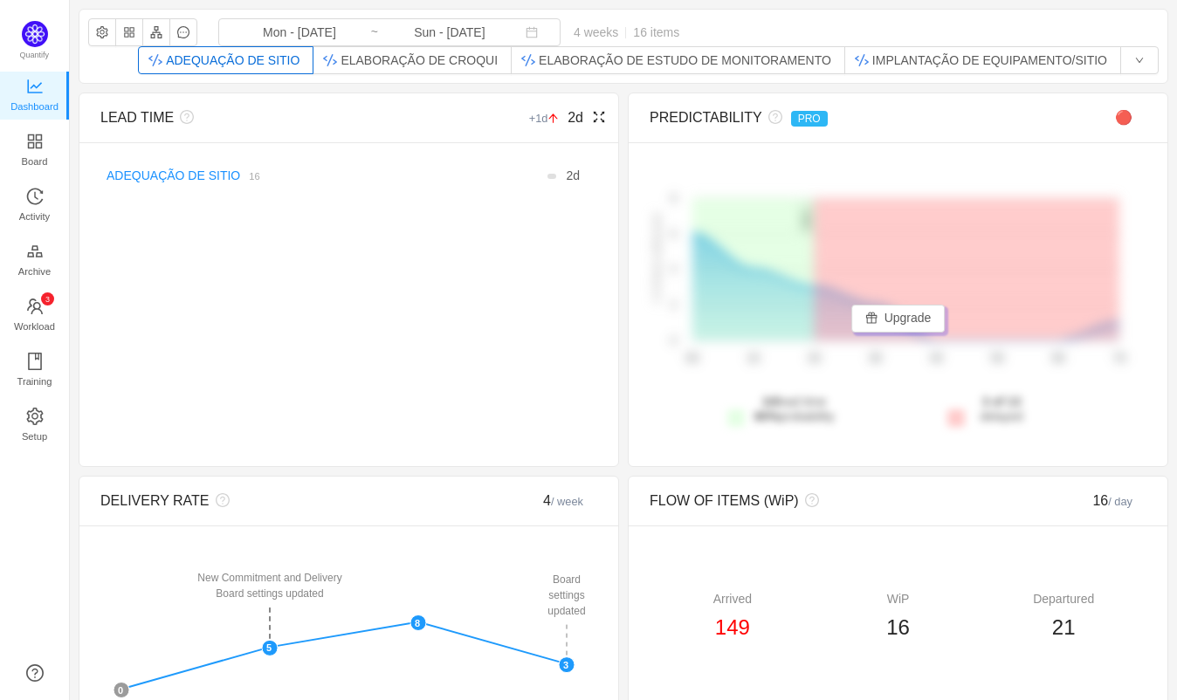
click at [132, 123] on span "LEAD TIME" at bounding box center [136, 117] width 73 height 15
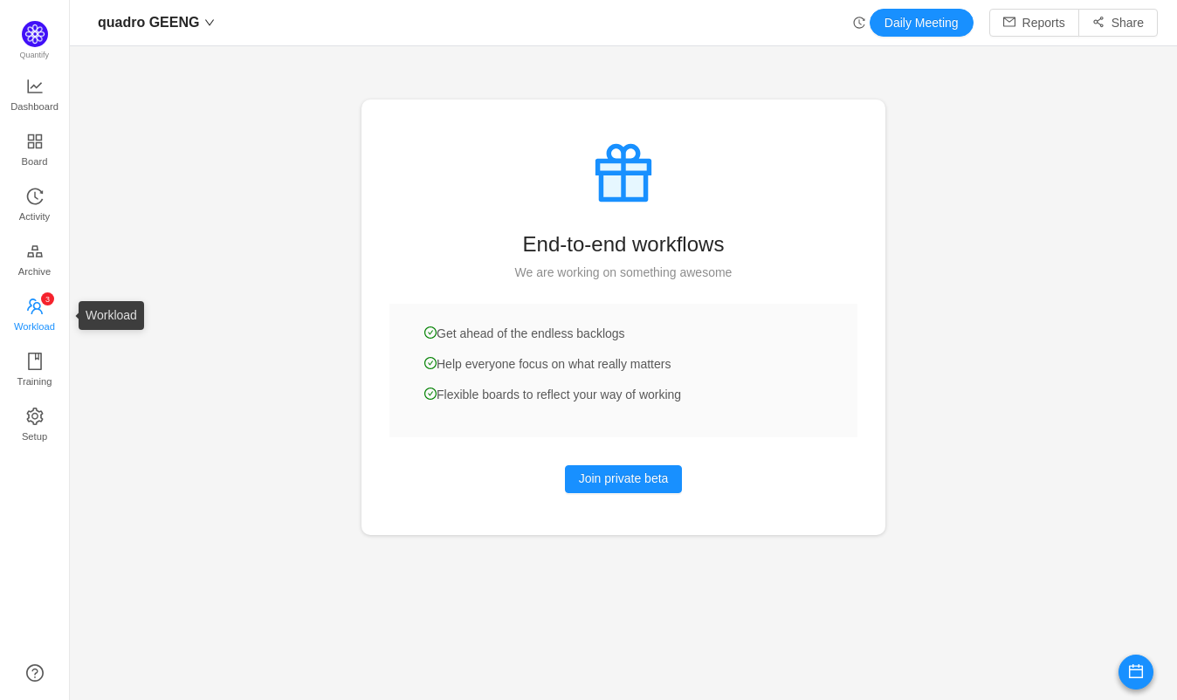
click at [26, 300] on link "0 1 2 3 4 5 6 7 8 9 0 1 2 3 4 5 6 7 8 9 0 1 2 3 4 5 6 7 8 9 Workload" at bounding box center [34, 316] width 17 height 35
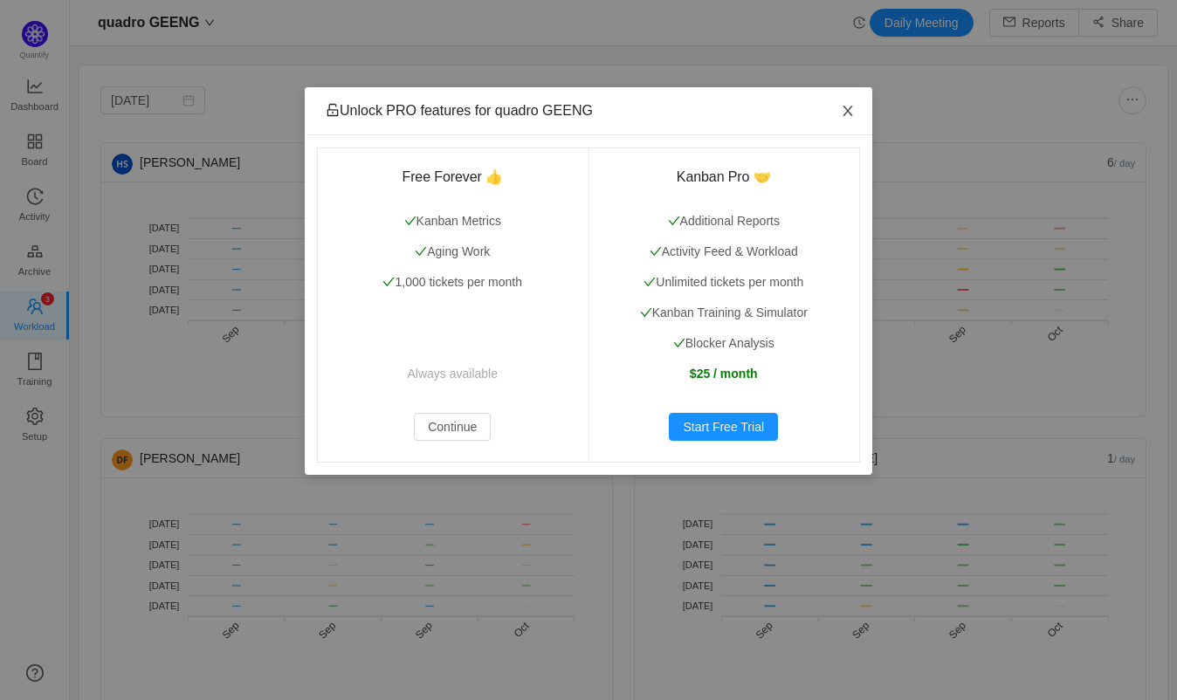
click at [853, 103] on span "Close" at bounding box center [848, 111] width 49 height 49
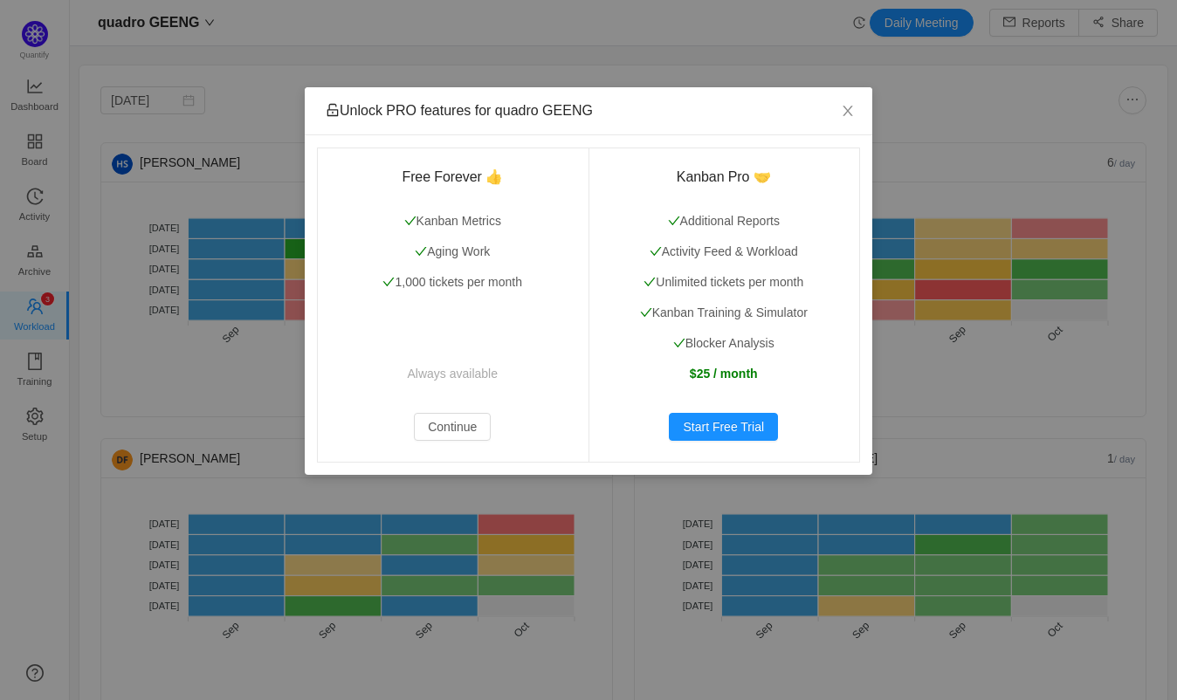
click at [38, 39] on div "Unlock PRO features for quadro GEENG Free Forever 👍 Kanban Metrics Aging Work 1…" at bounding box center [588, 350] width 1177 height 700
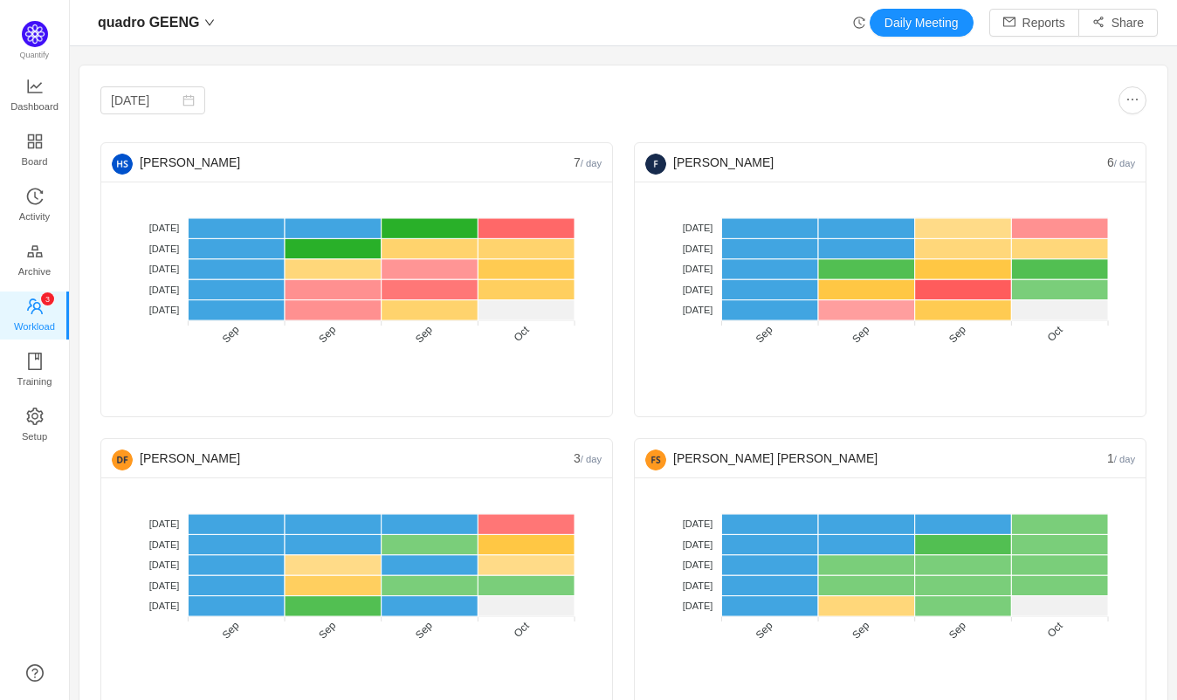
click at [38, 39] on img at bounding box center [35, 34] width 26 height 26
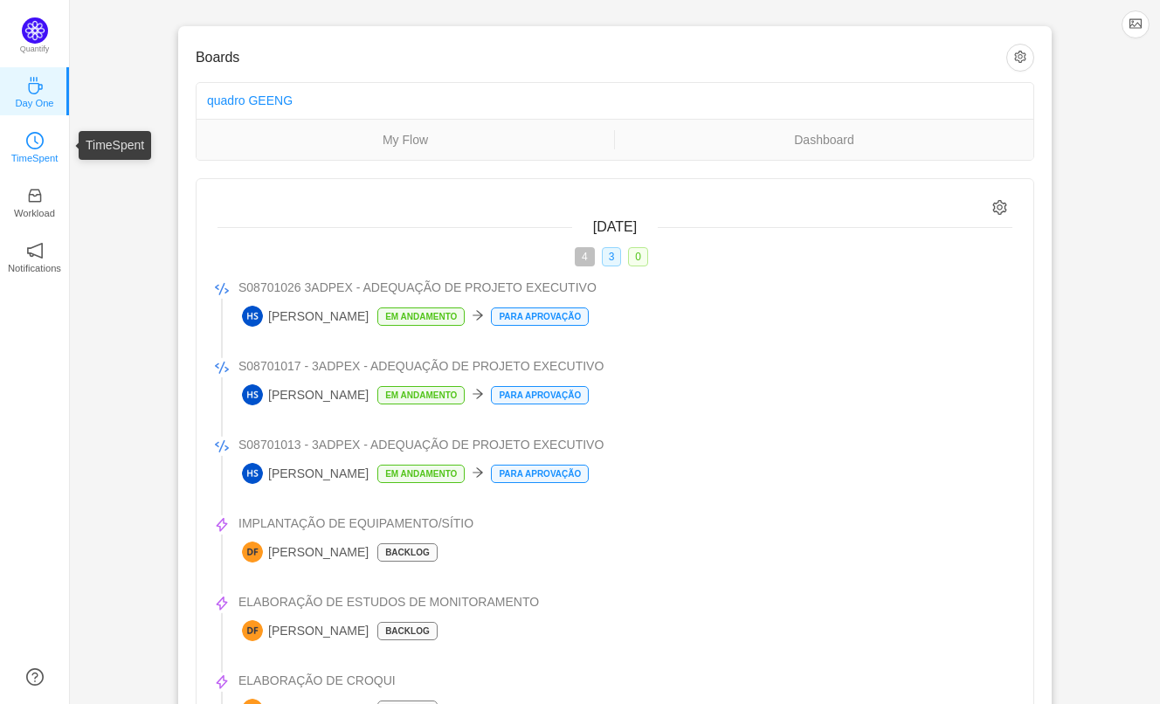
click at [31, 143] on icon "icon: clock-circle" at bounding box center [34, 140] width 17 height 17
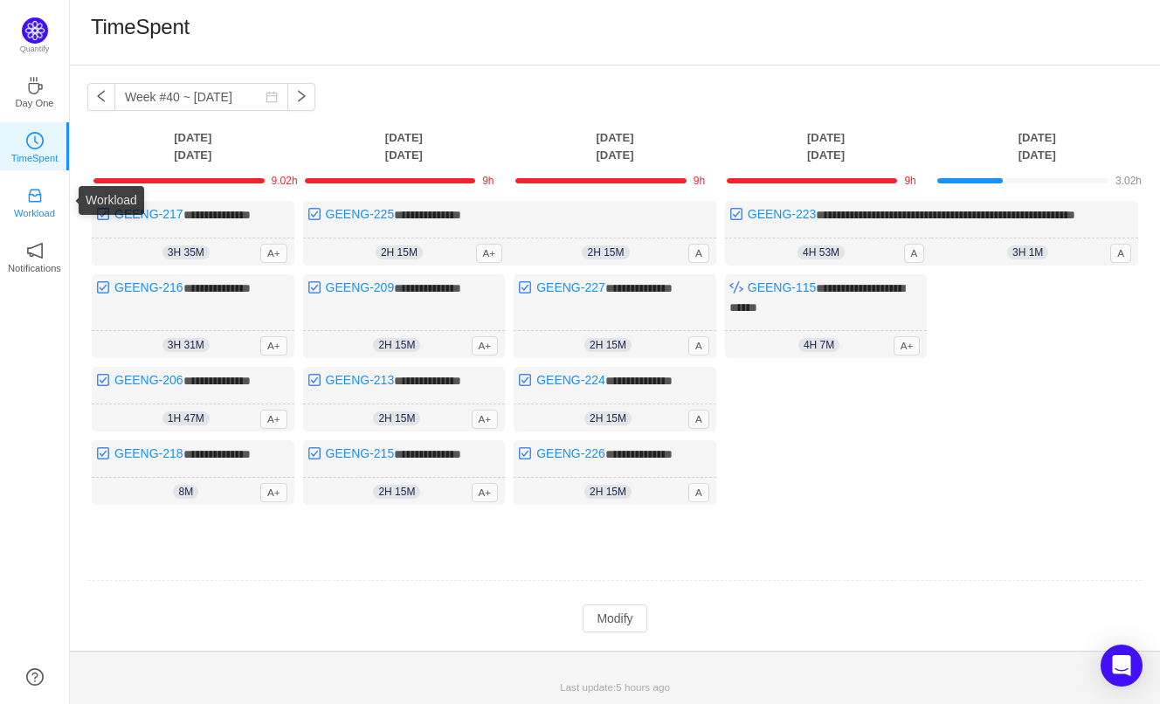
click at [33, 205] on p "Workload" at bounding box center [34, 213] width 41 height 16
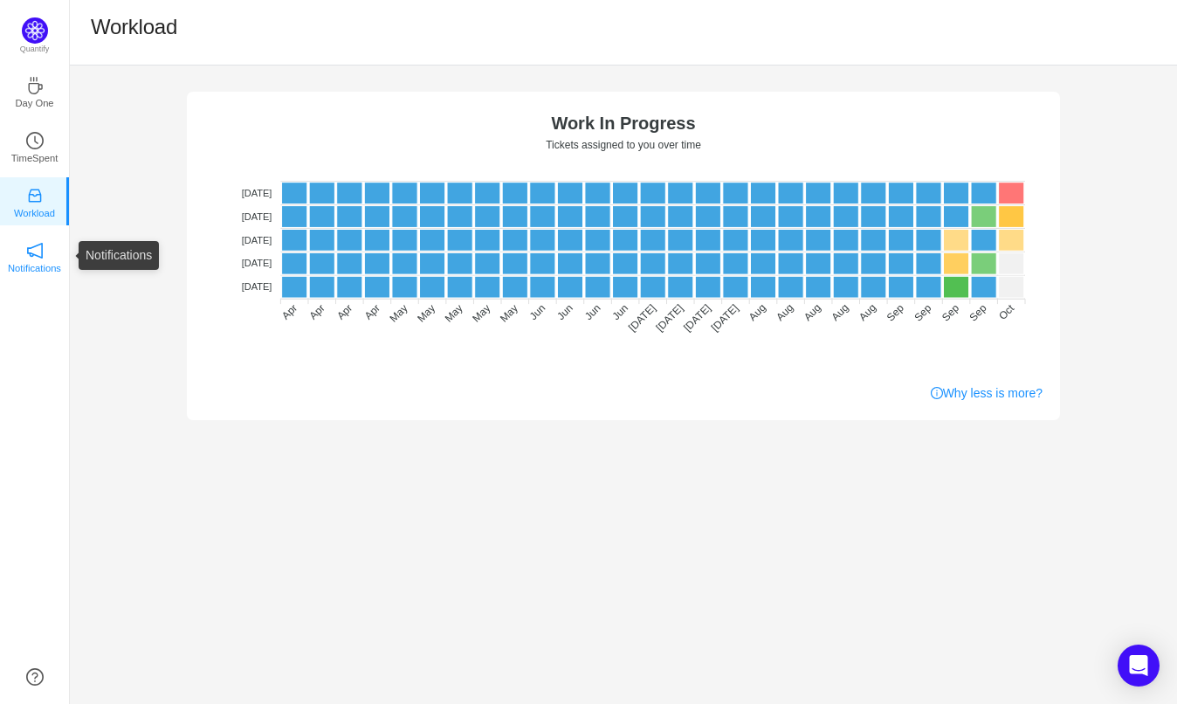
click at [31, 256] on icon "icon: notification" at bounding box center [35, 251] width 16 height 16
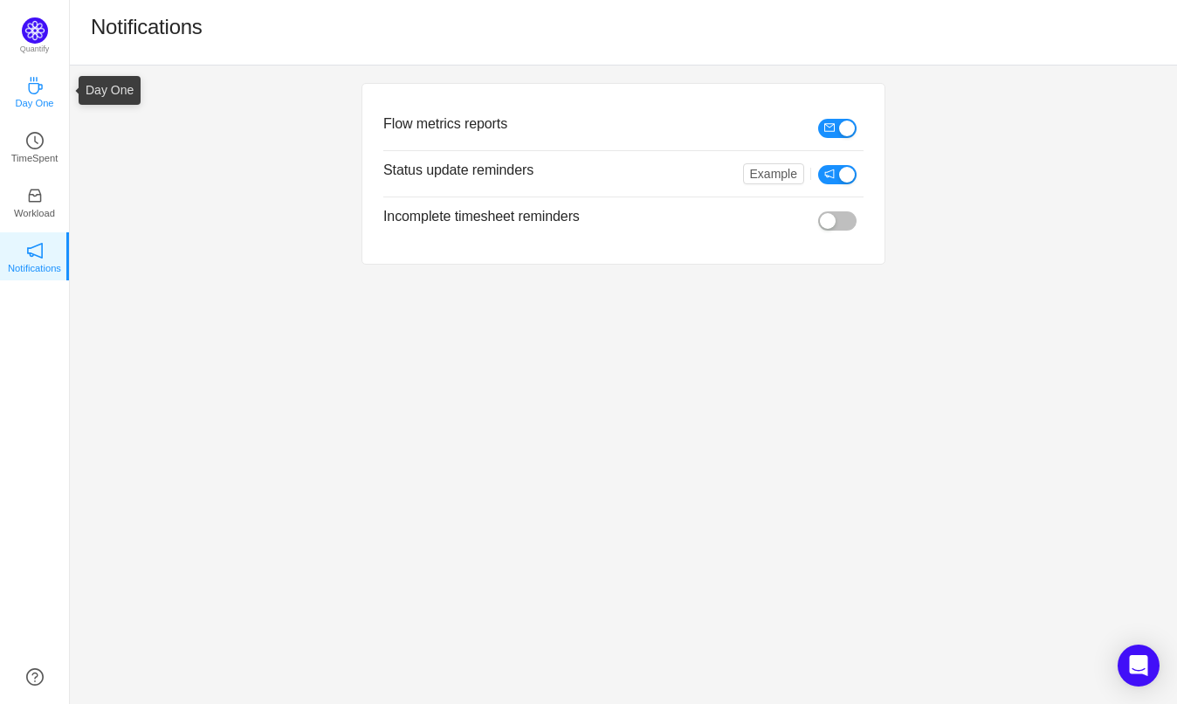
click at [36, 91] on icon "icon: coffee" at bounding box center [34, 85] width 17 height 17
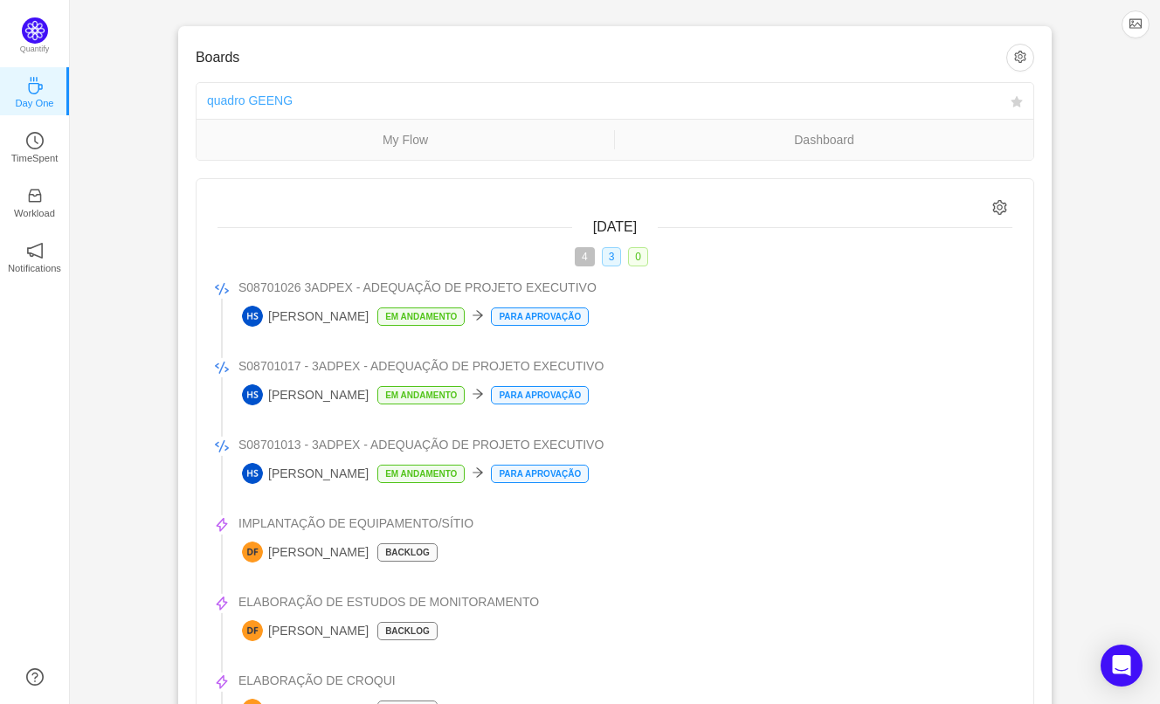
click at [240, 93] on link "quadro GEENG" at bounding box center [250, 100] width 86 height 14
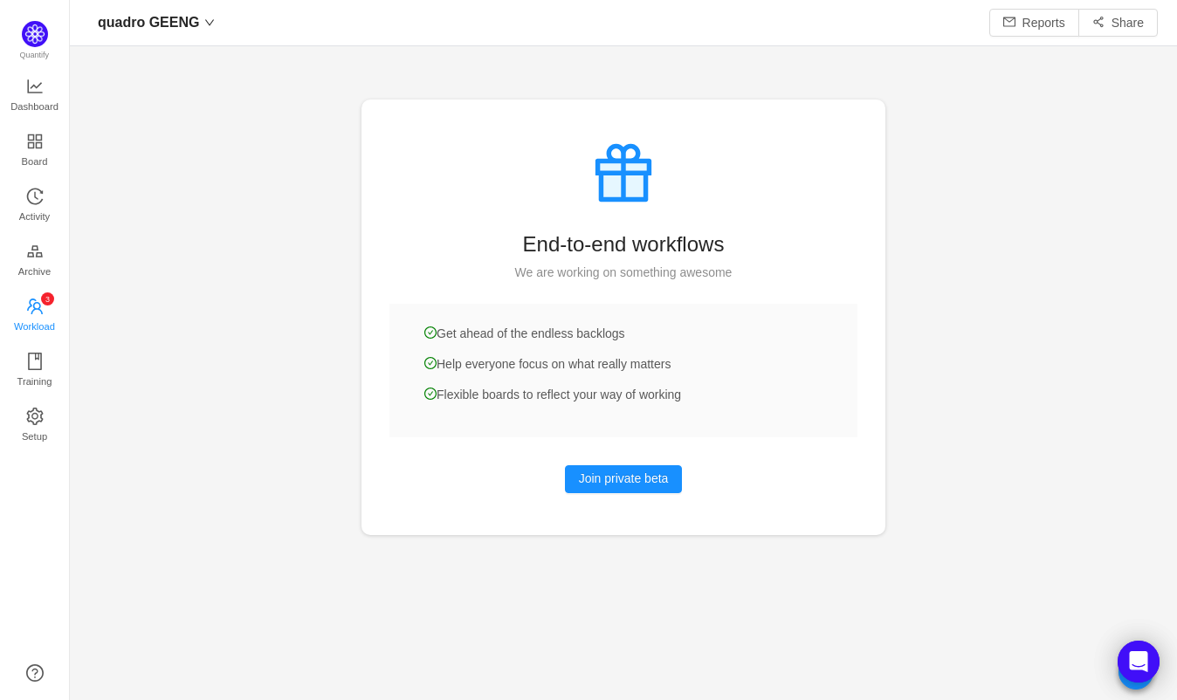
scroll to position [666, 1055]
click at [38, 320] on span "Workload" at bounding box center [34, 326] width 41 height 35
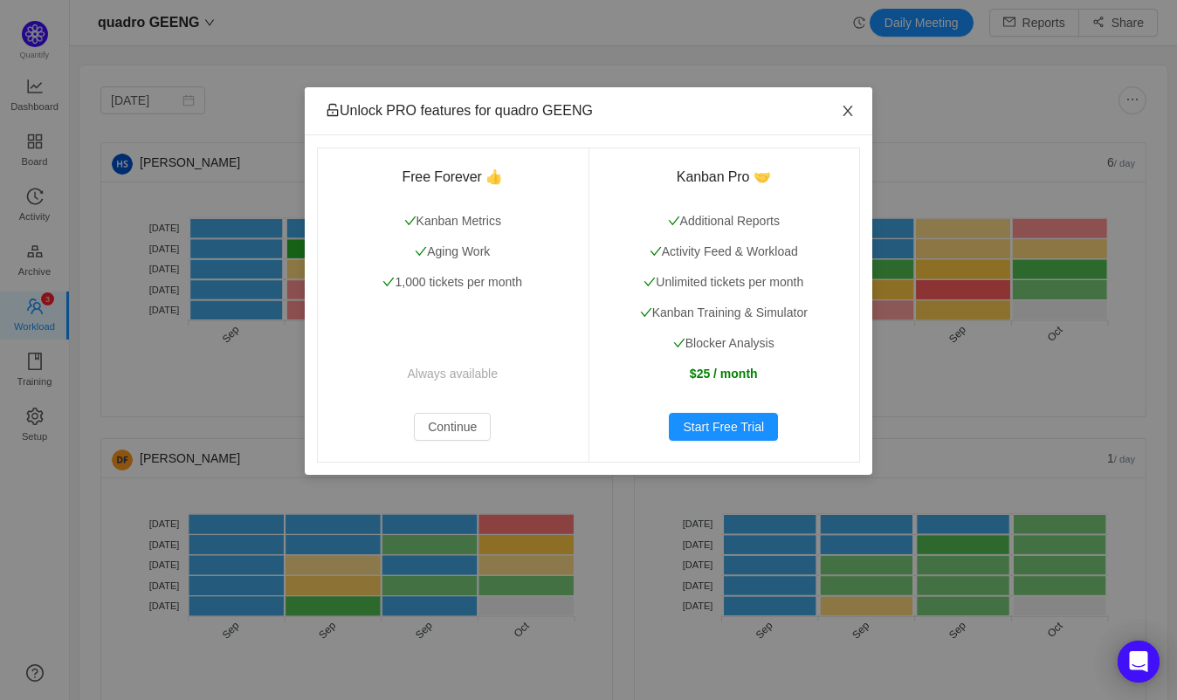
click at [843, 106] on icon "icon: close" at bounding box center [848, 111] width 14 height 14
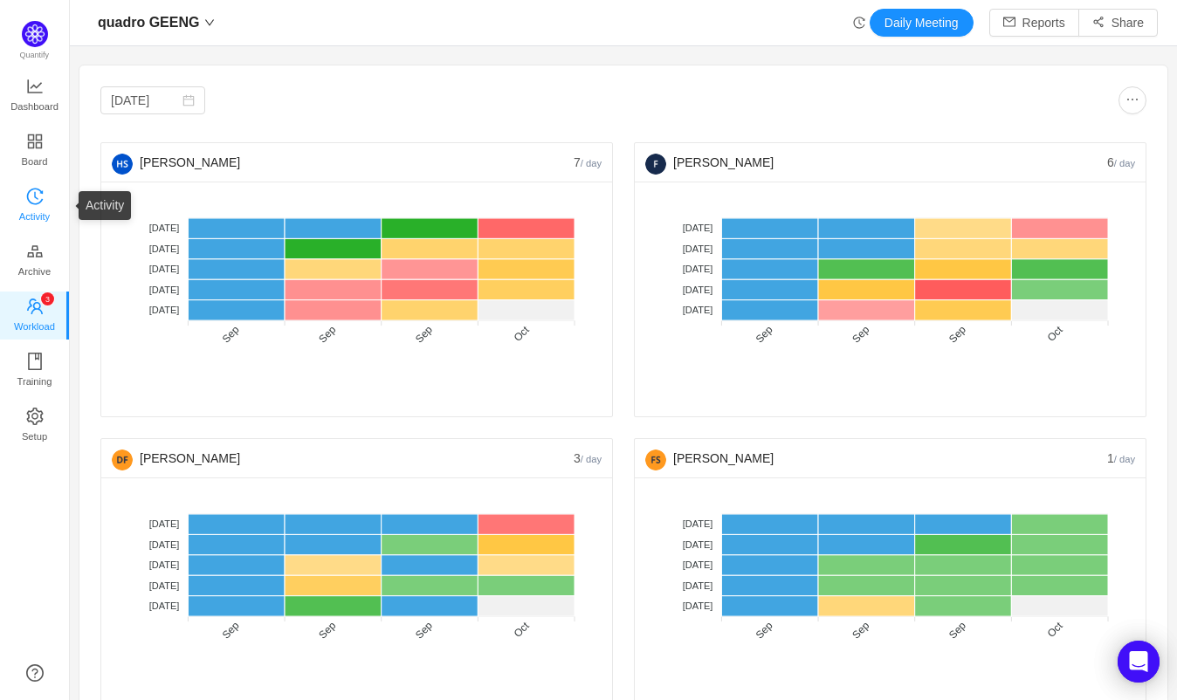
click at [39, 189] on icon "icon: history" at bounding box center [34, 196] width 17 height 17
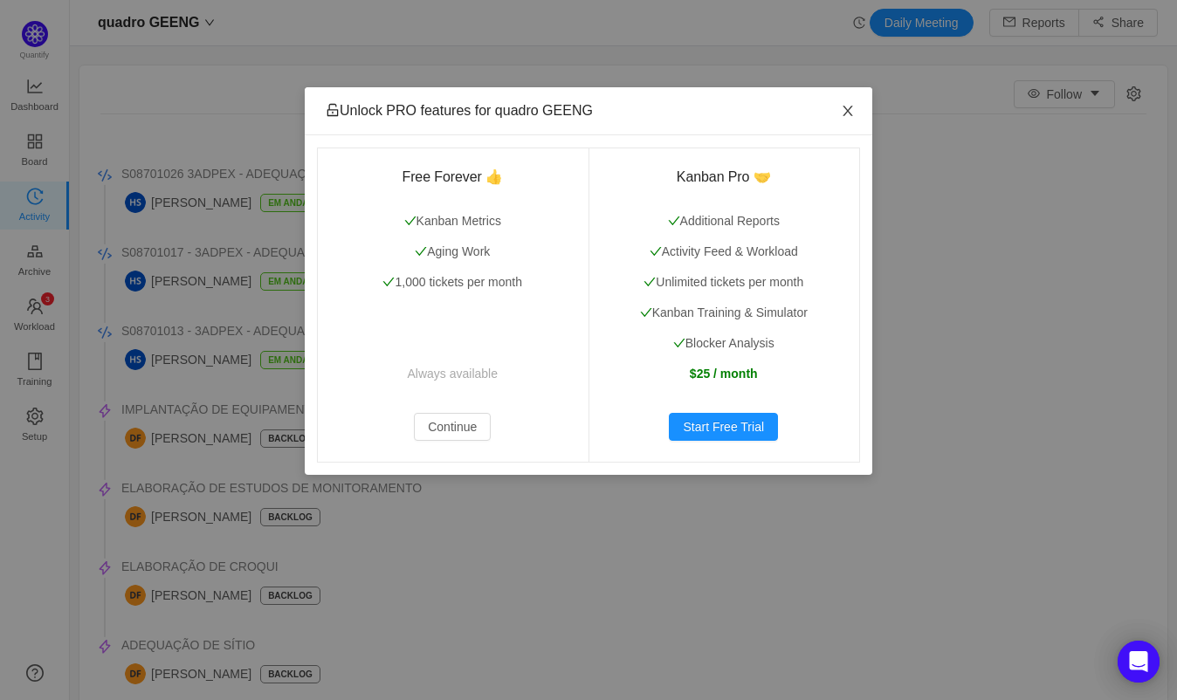
click at [845, 107] on icon "icon: close" at bounding box center [848, 111] width 14 height 14
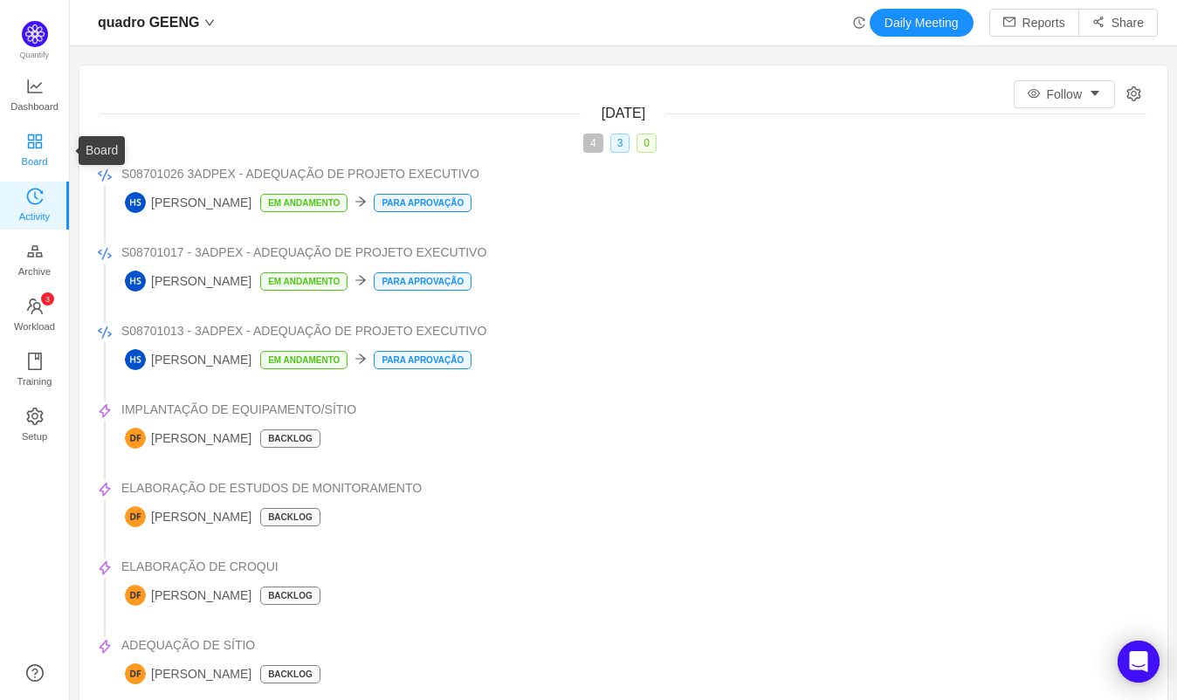
click at [33, 140] on icon "icon: appstore" at bounding box center [34, 141] width 14 height 14
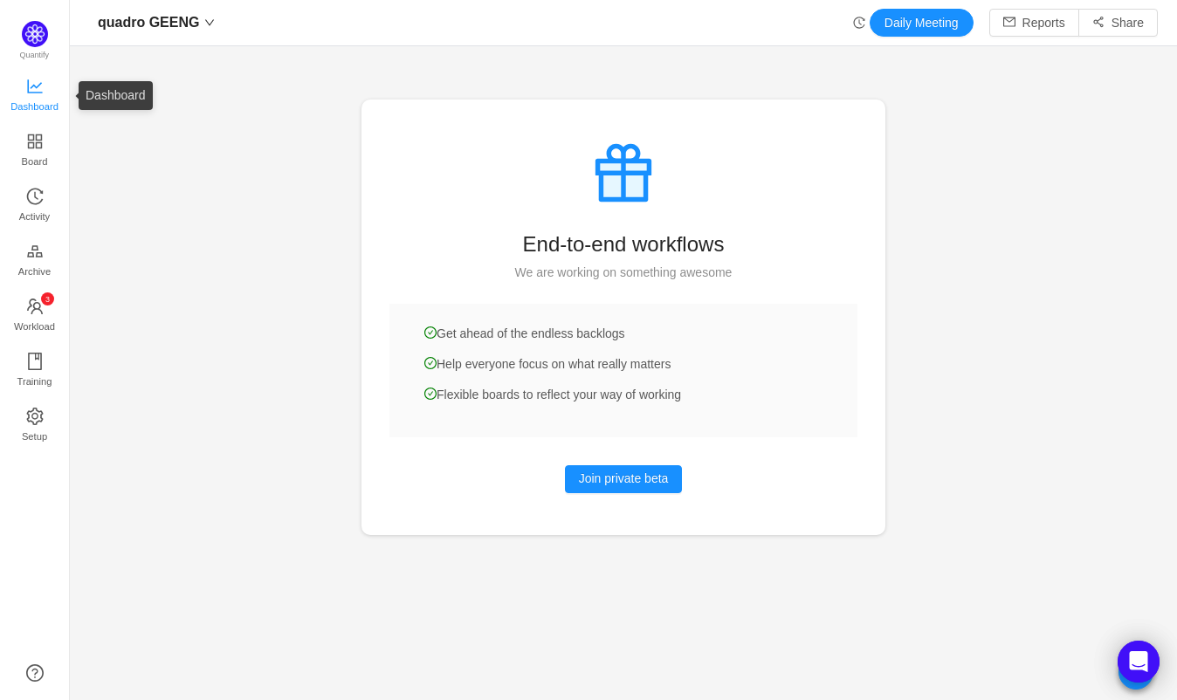
click at [39, 96] on span "Dashboard" at bounding box center [34, 106] width 48 height 35
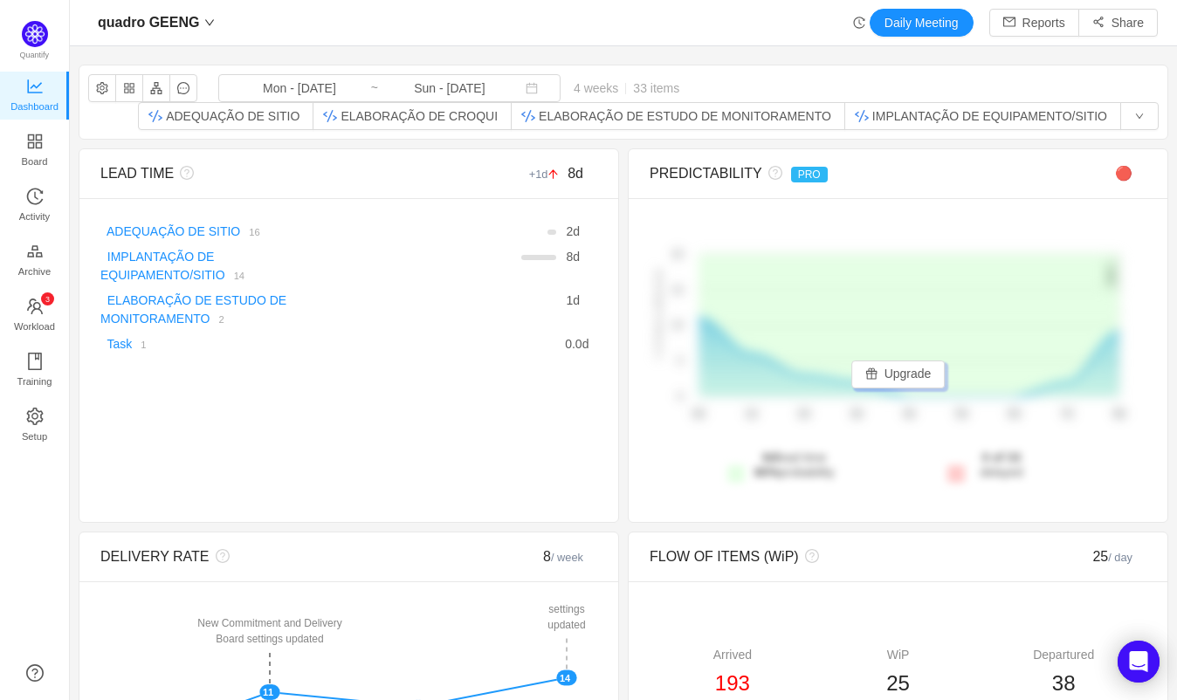
click at [501, 14] on div "quadro GEENG Daily Meeting Reports Share" at bounding box center [623, 23] width 1069 height 28
click at [156, 12] on span "quadro GEENG" at bounding box center [148, 23] width 101 height 28
click at [153, 17] on span "quadro GEENG" at bounding box center [148, 23] width 101 height 28
click at [431, 9] on div "quadro GEENG Daily Meeting Reports Share" at bounding box center [623, 23] width 1069 height 28
